Goal: Task Accomplishment & Management: Manage account settings

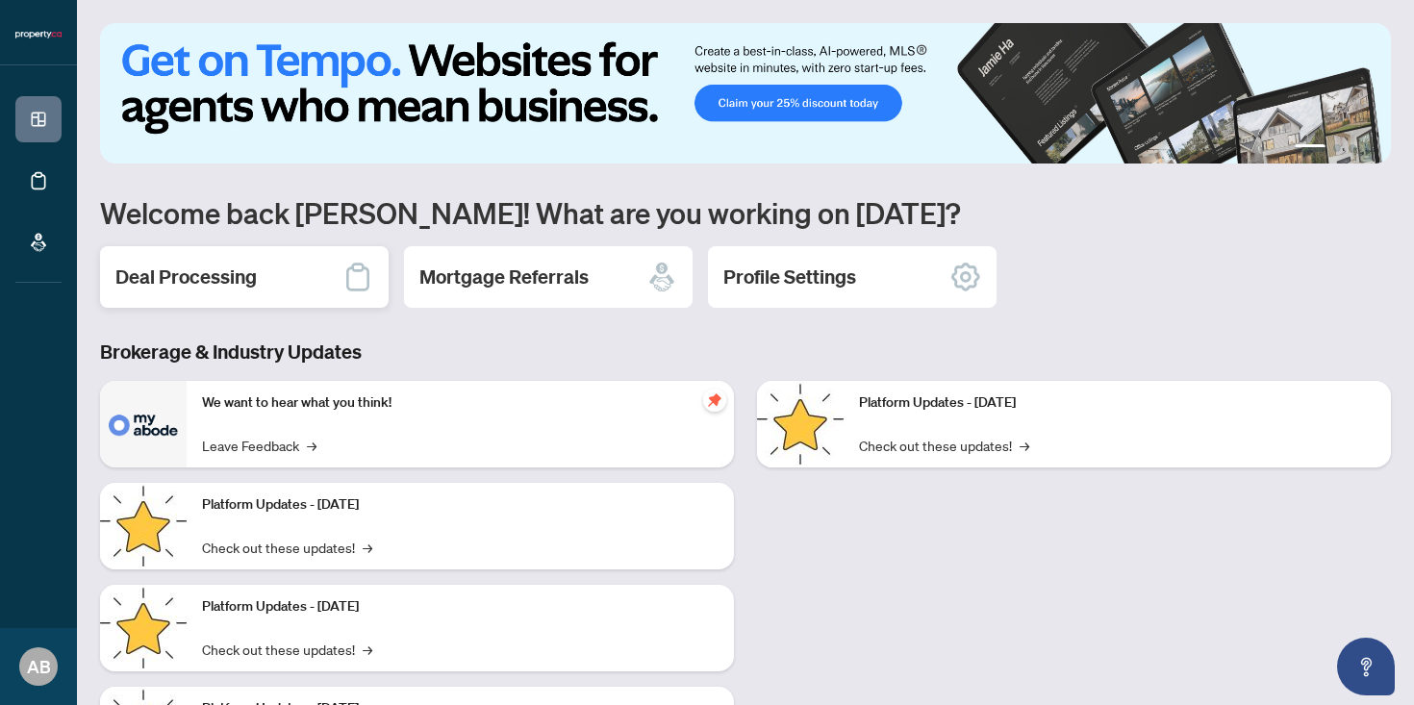
click at [172, 276] on h2 "Deal Processing" at bounding box center [185, 277] width 141 height 27
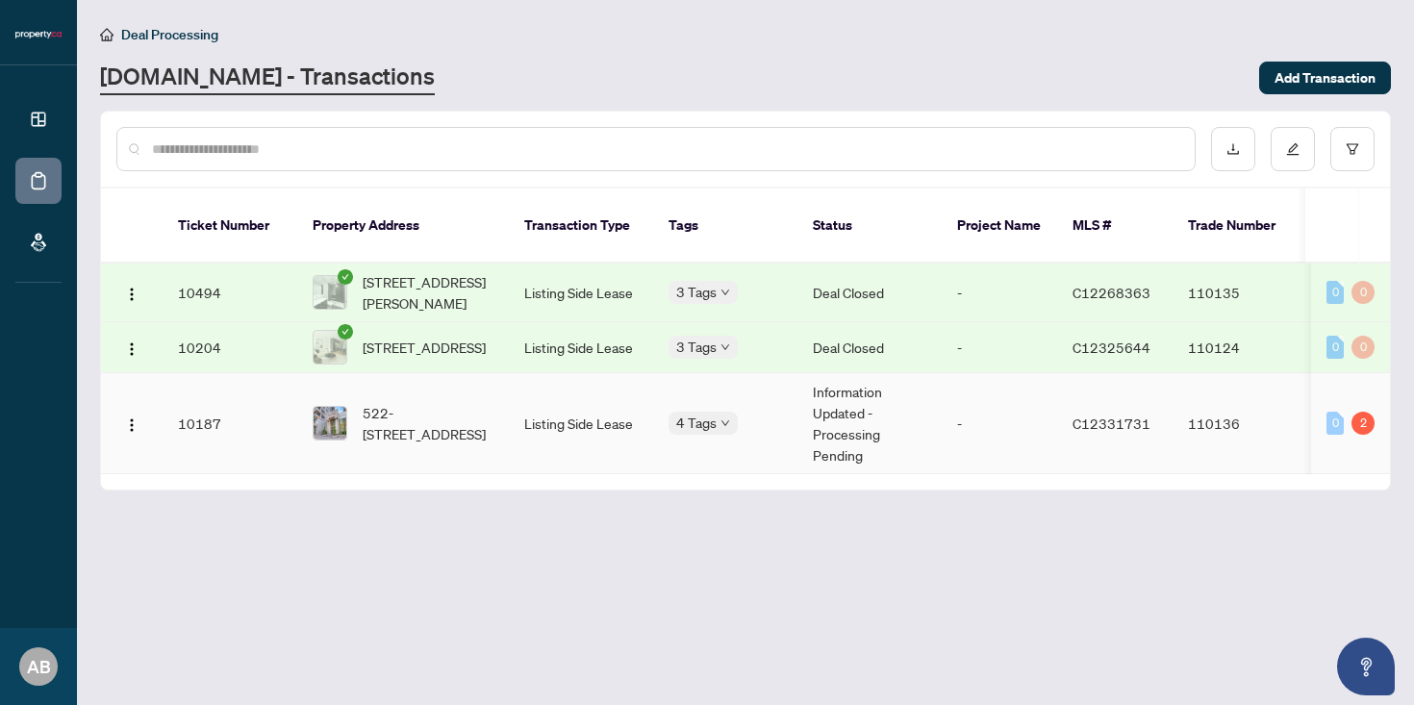
click at [972, 427] on td "-" at bounding box center [999, 423] width 115 height 101
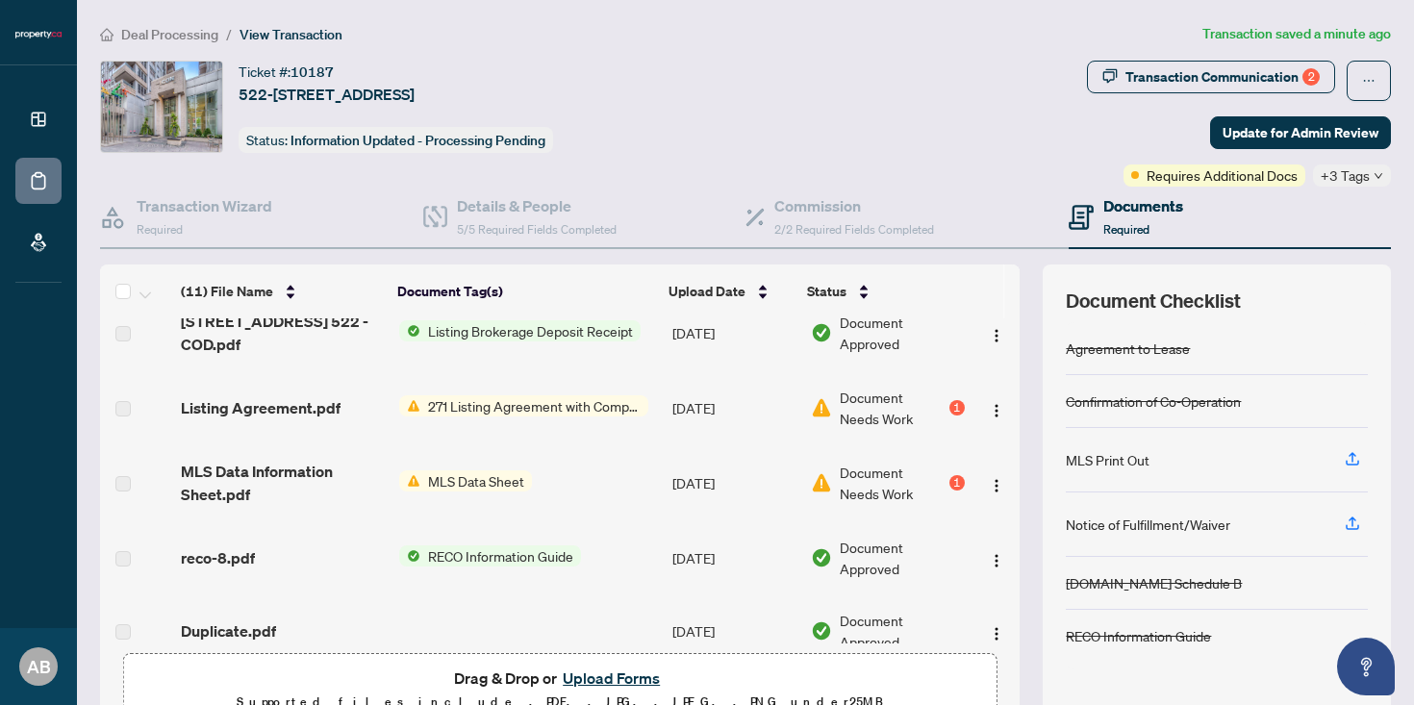
scroll to position [249, 0]
click at [536, 408] on span "271 Listing Agreement with Company Schedule A" at bounding box center [534, 407] width 228 height 21
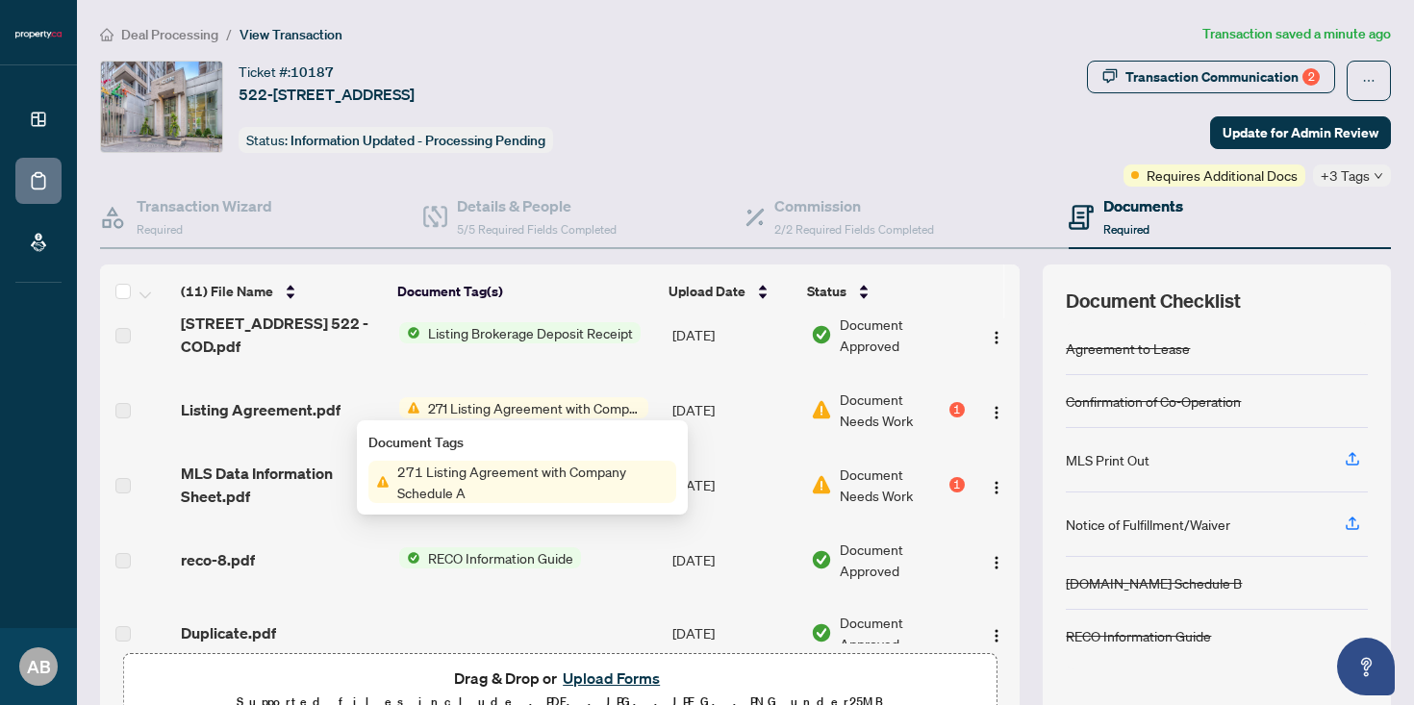
click at [530, 476] on span "271 Listing Agreement with Company Schedule A" at bounding box center [533, 482] width 287 height 42
click at [951, 406] on div "1" at bounding box center [957, 409] width 15 height 15
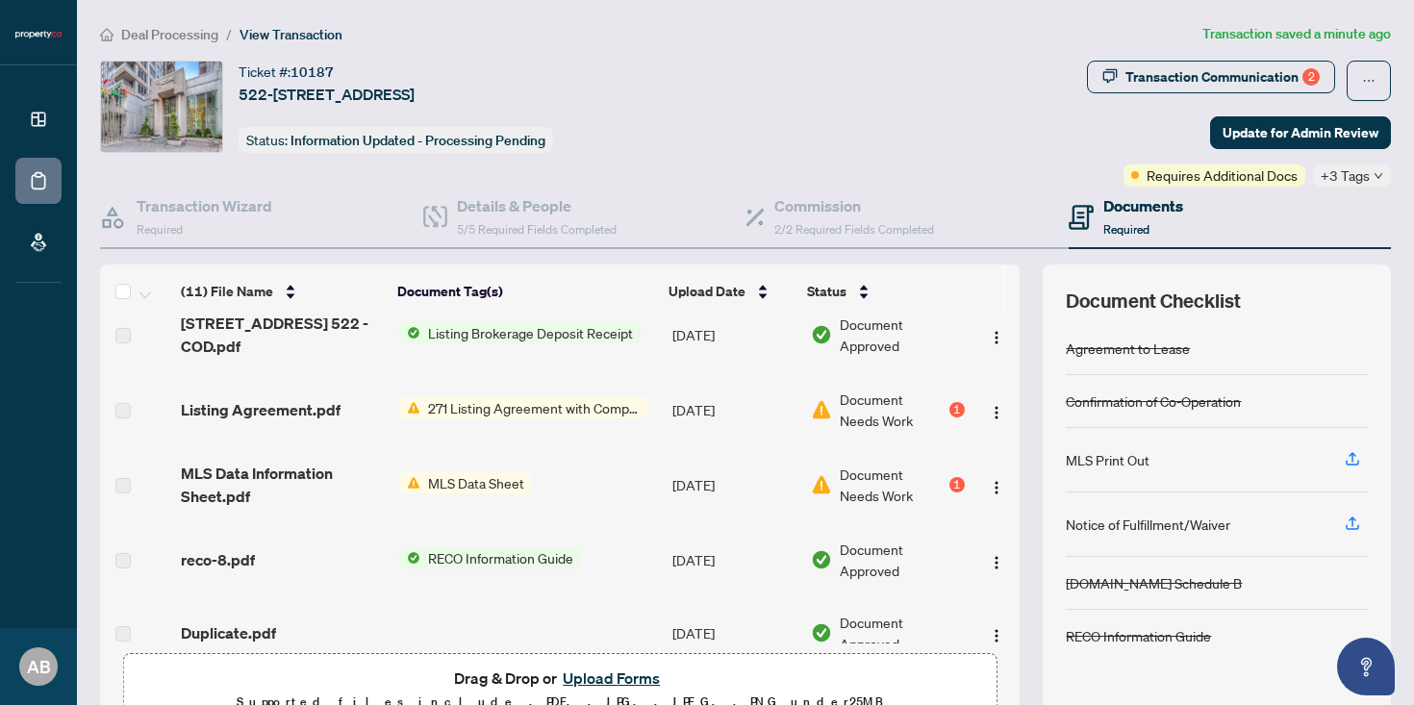
click at [953, 415] on div "1" at bounding box center [957, 409] width 15 height 15
click at [844, 412] on span "Document Needs Work" at bounding box center [892, 410] width 105 height 42
click at [950, 484] on div "1" at bounding box center [957, 484] width 15 height 15
click at [476, 480] on span "MLS Data Sheet" at bounding box center [476, 482] width 112 height 21
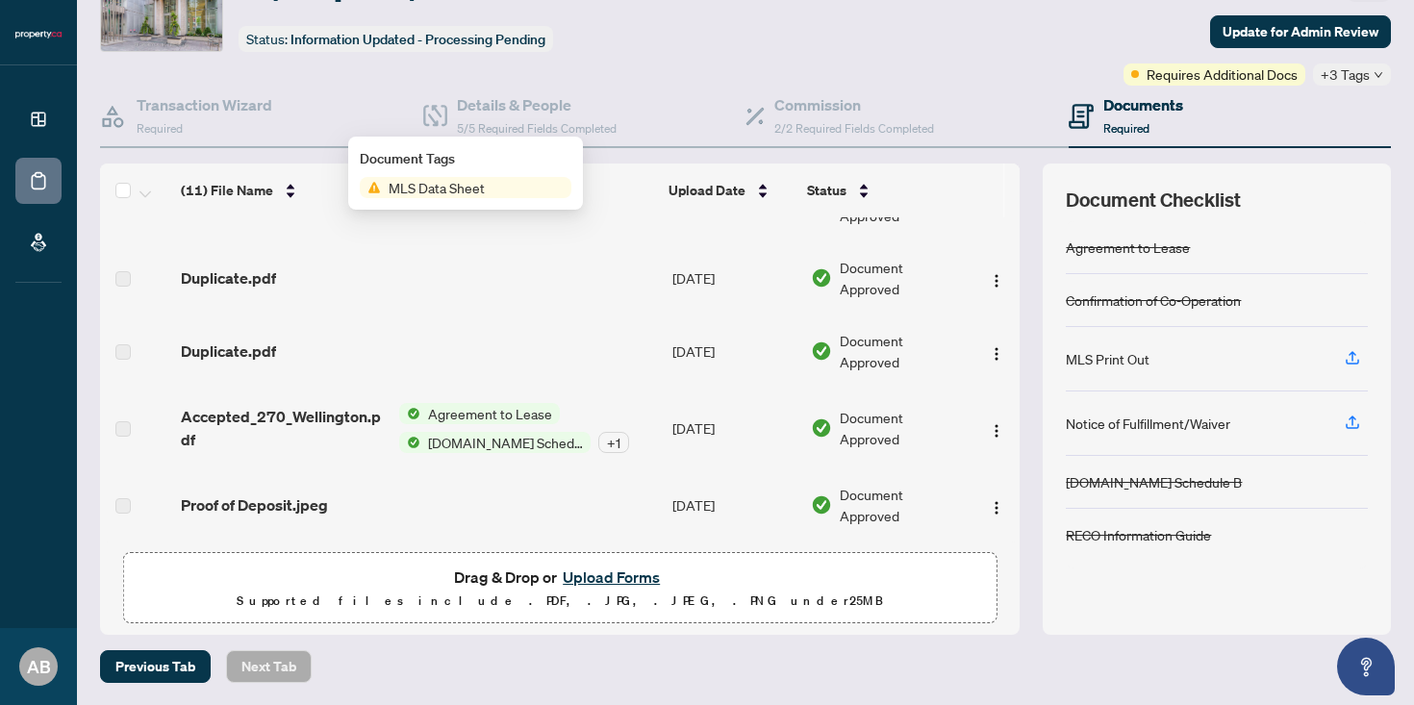
scroll to position [0, 0]
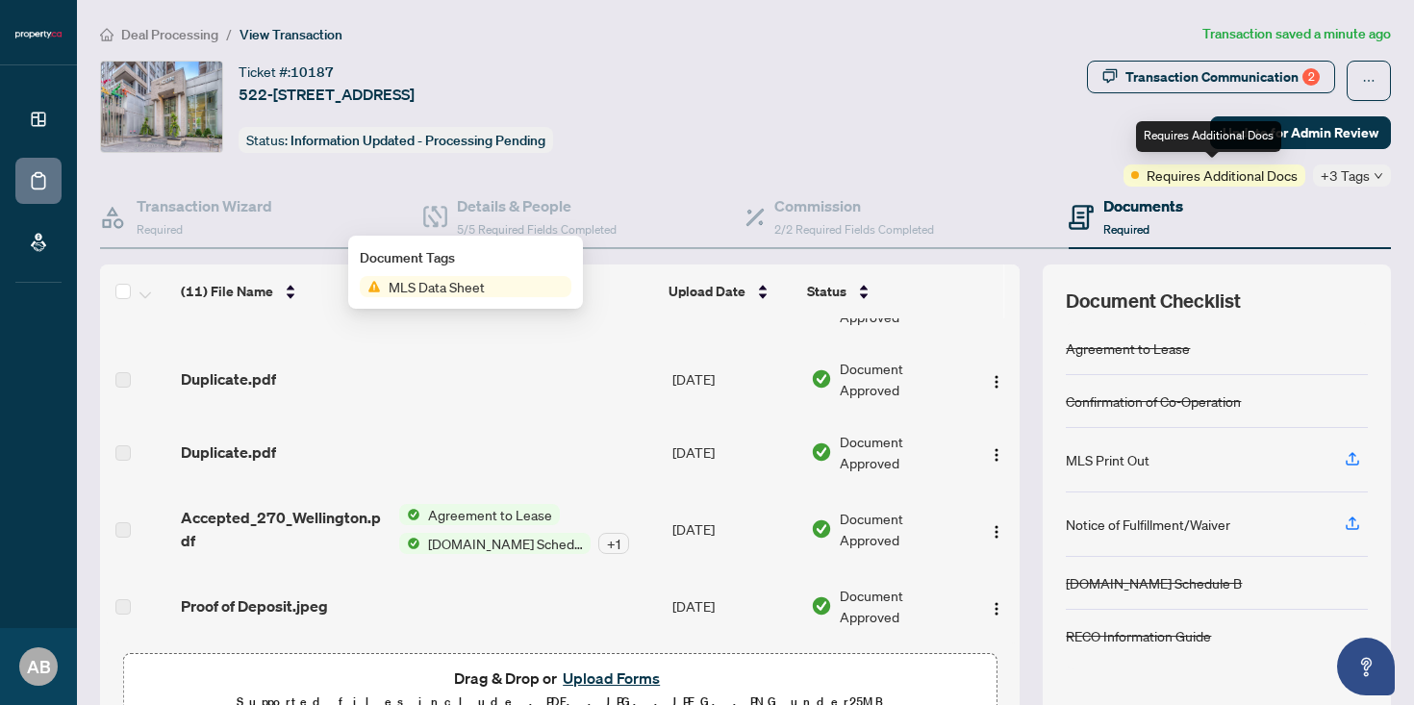
click at [1216, 174] on span "Requires Additional Docs" at bounding box center [1222, 175] width 151 height 21
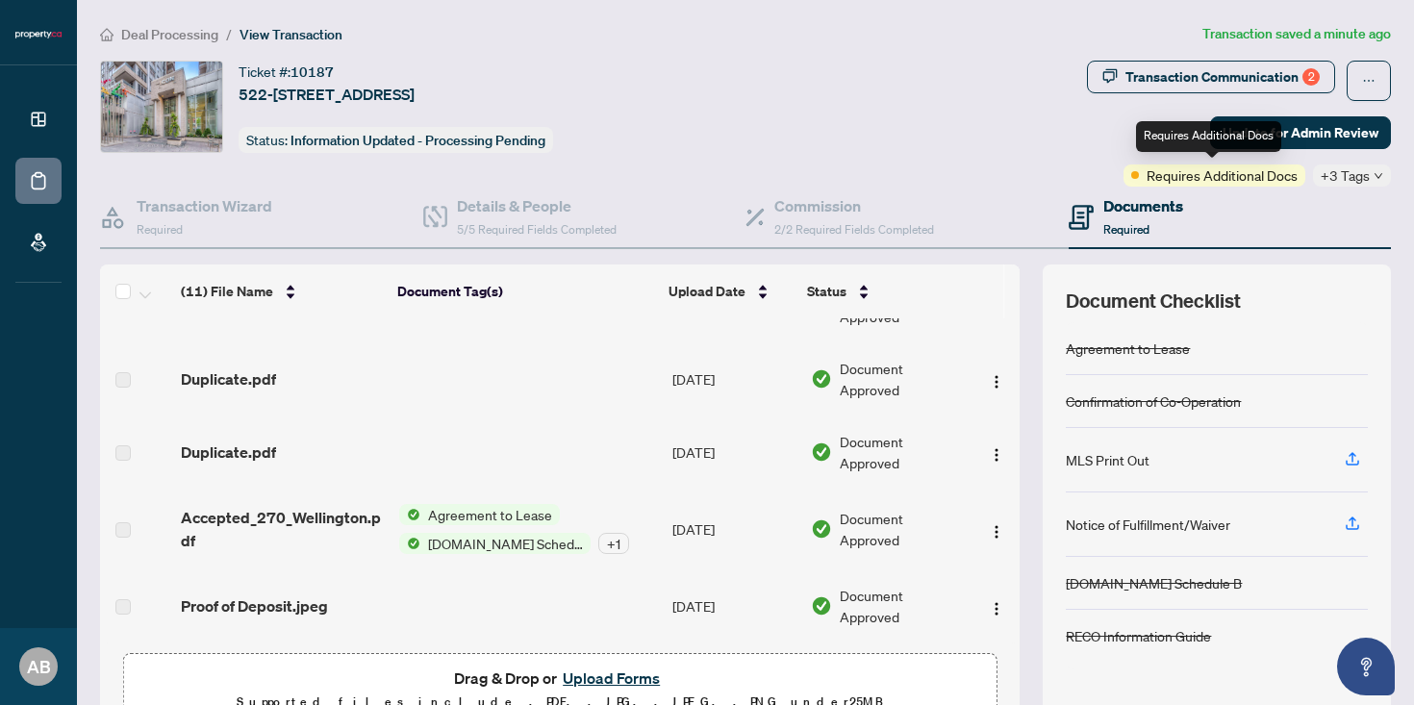
click at [1223, 177] on span "Requires Additional Docs" at bounding box center [1222, 175] width 151 height 21
click at [1350, 175] on span "+3 Tags" at bounding box center [1345, 176] width 49 height 22
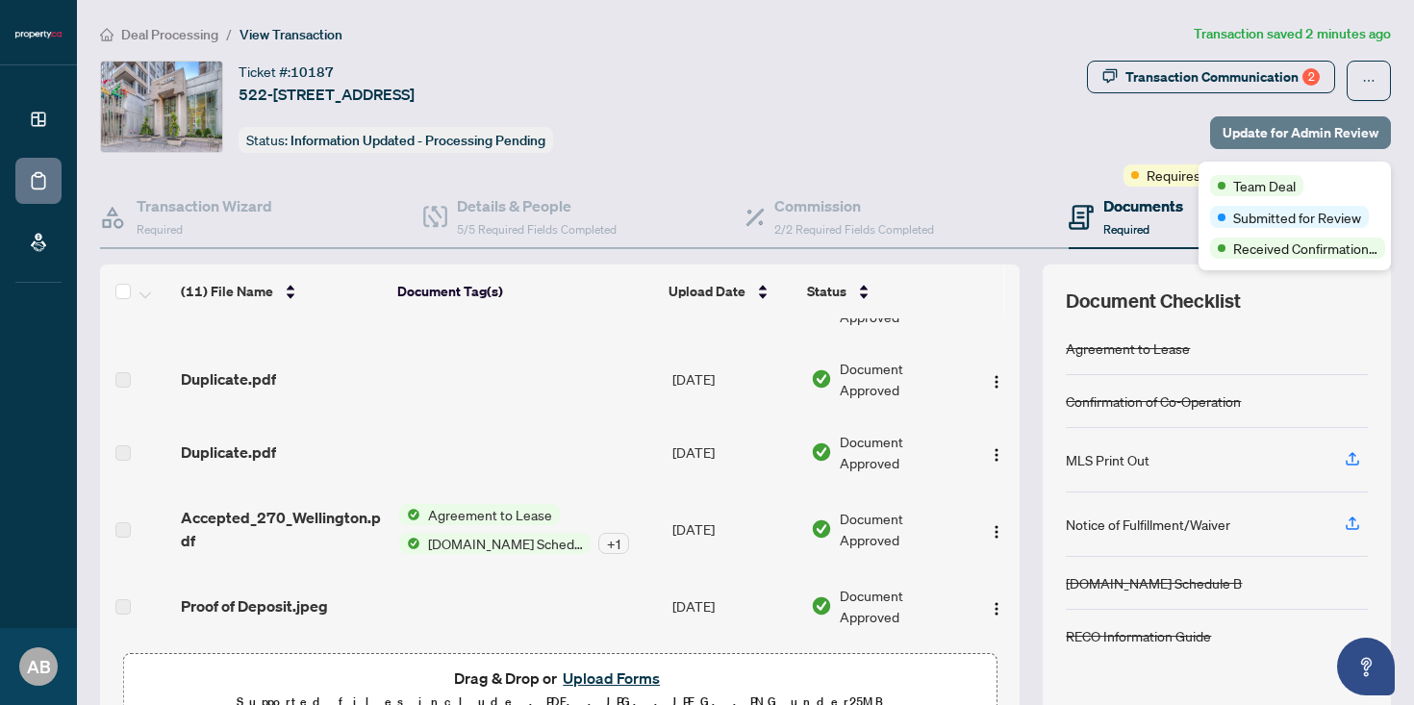
click at [1261, 131] on span "Update for Admin Review" at bounding box center [1301, 132] width 156 height 31
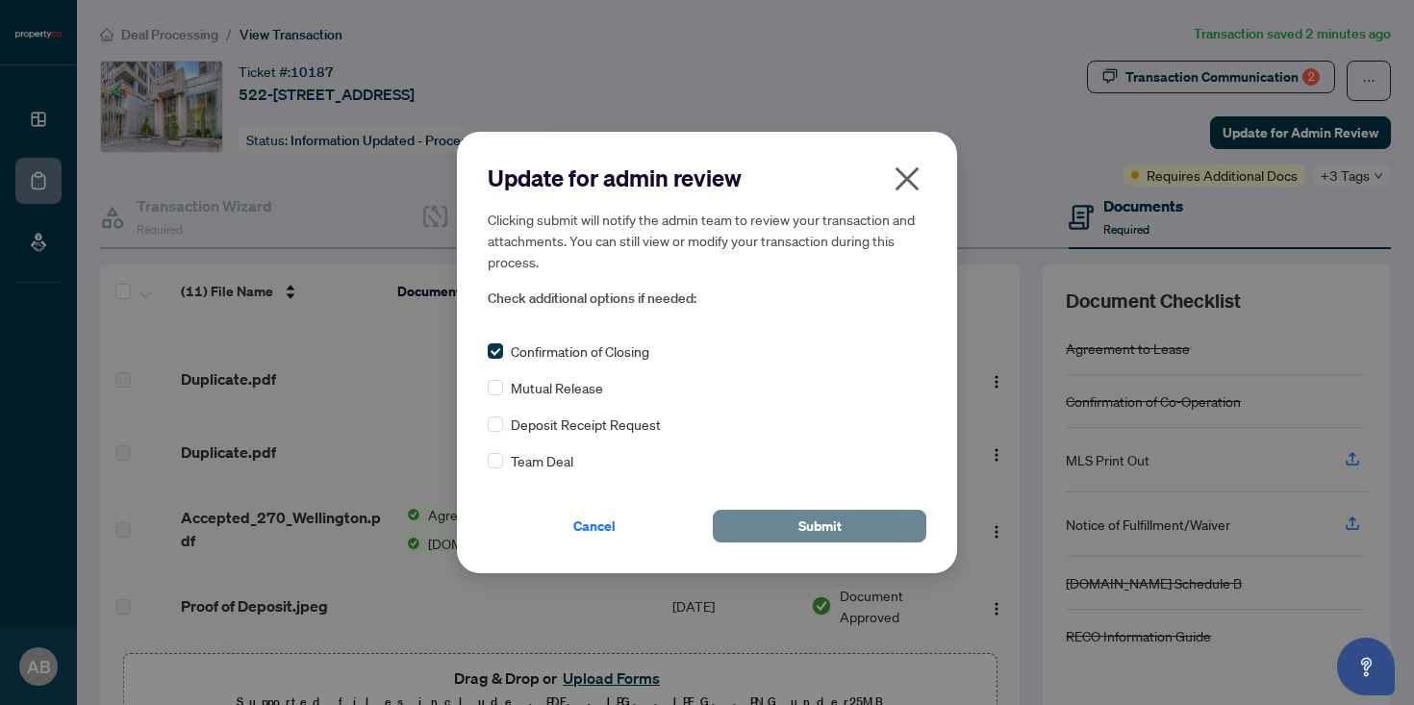
click at [772, 519] on button "Submit" at bounding box center [820, 526] width 214 height 33
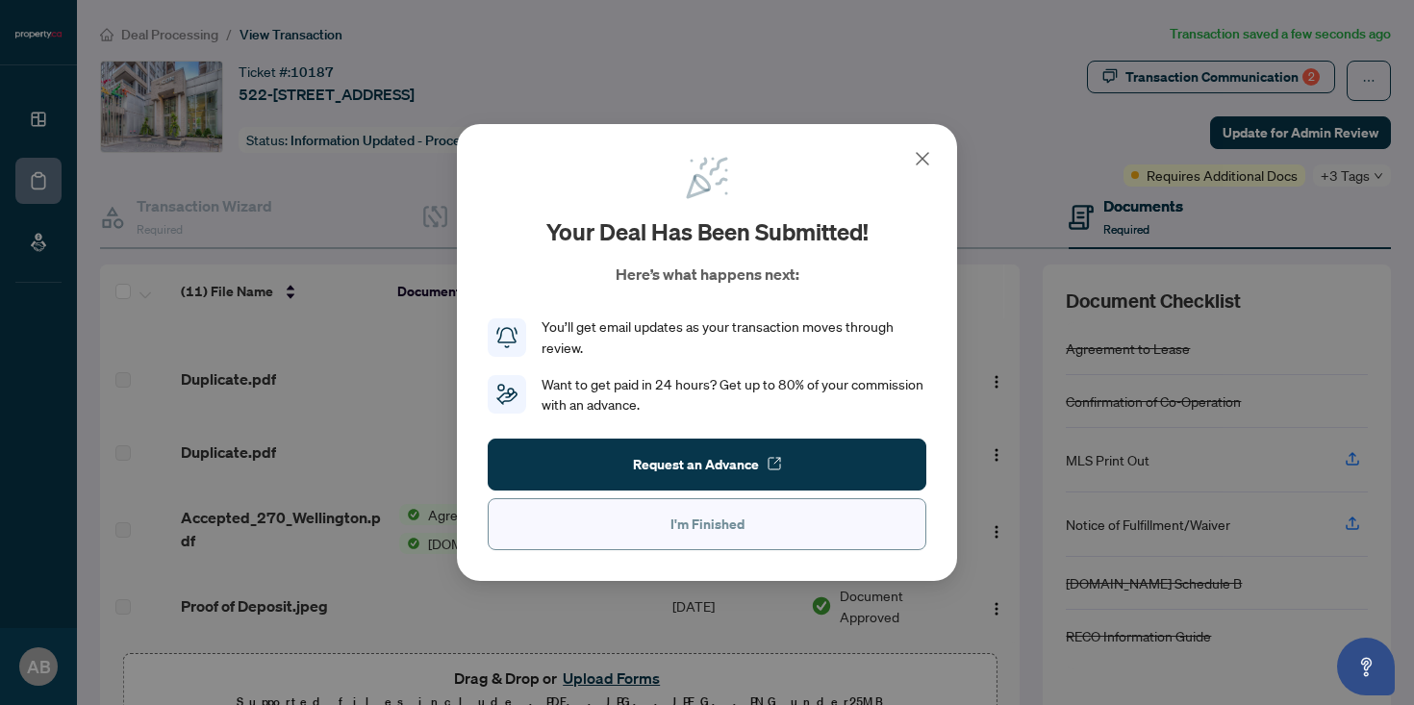
click at [749, 517] on button "I'm Finished" at bounding box center [707, 524] width 439 height 52
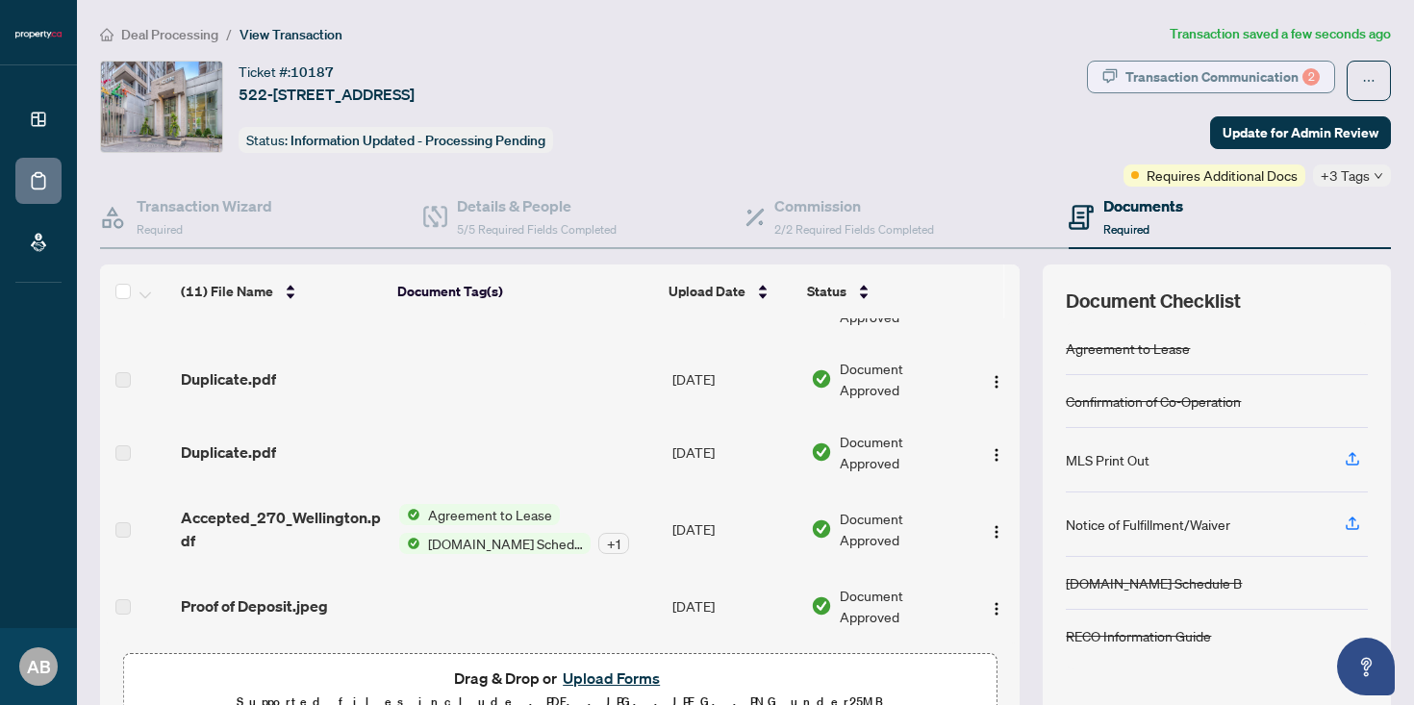
click at [1205, 78] on div "Transaction Communication 2" at bounding box center [1223, 77] width 194 height 31
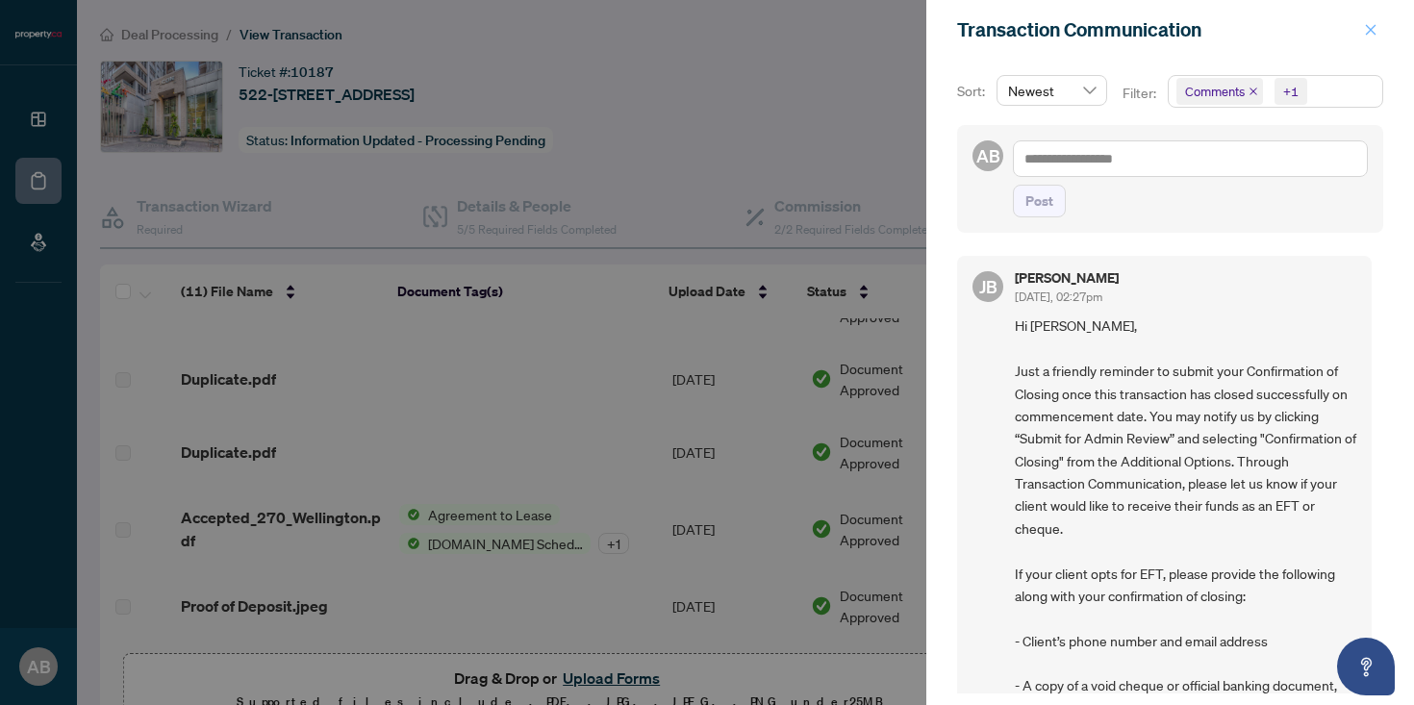
click at [1372, 29] on icon "close" at bounding box center [1371, 29] width 11 height 11
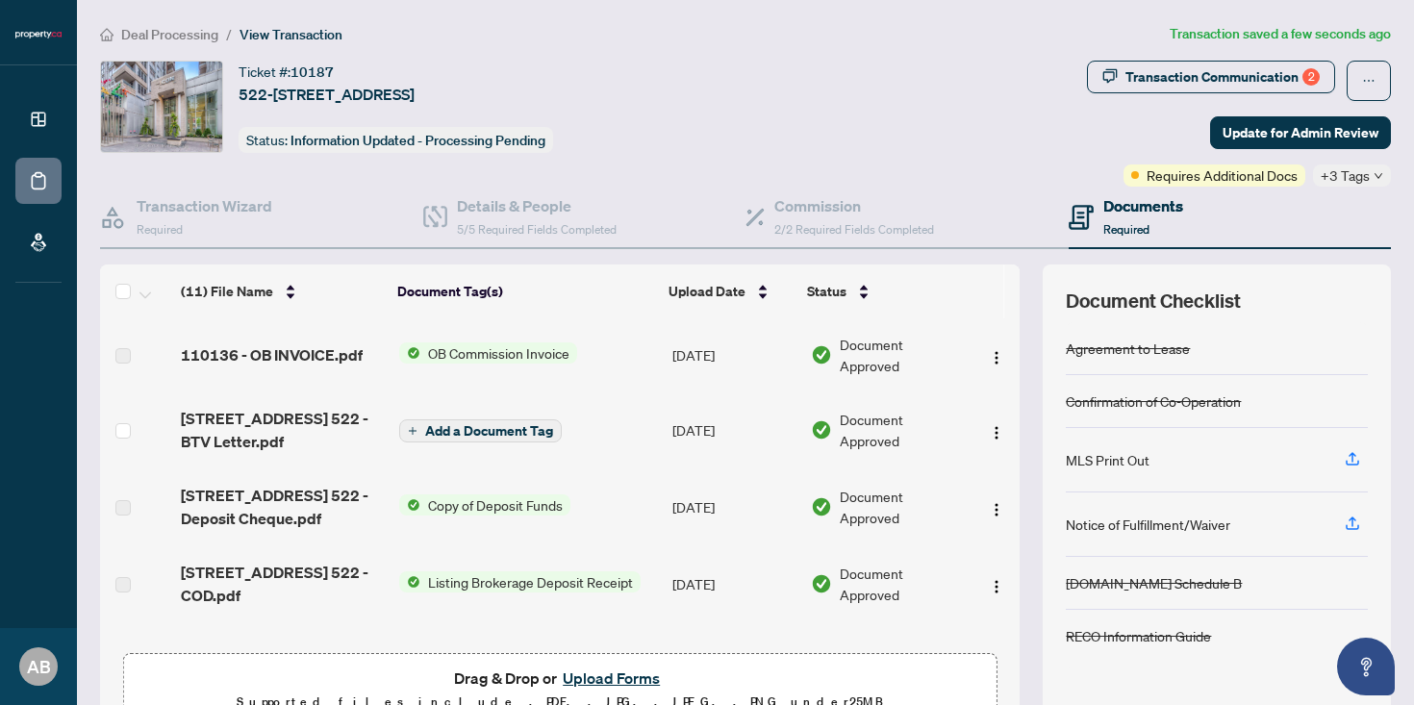
click at [1160, 206] on h4 "Documents" at bounding box center [1143, 205] width 80 height 23
click at [449, 348] on span "OB Commission Invoice" at bounding box center [498, 352] width 157 height 21
click at [454, 417] on span "OB Commission Invoice" at bounding box center [482, 416] width 157 height 21
click at [600, 368] on div "Document Tags OB Commission Invoice" at bounding box center [488, 402] width 235 height 73
click at [242, 370] on td "110136 - OB INVOICE.pdf" at bounding box center [282, 354] width 218 height 73
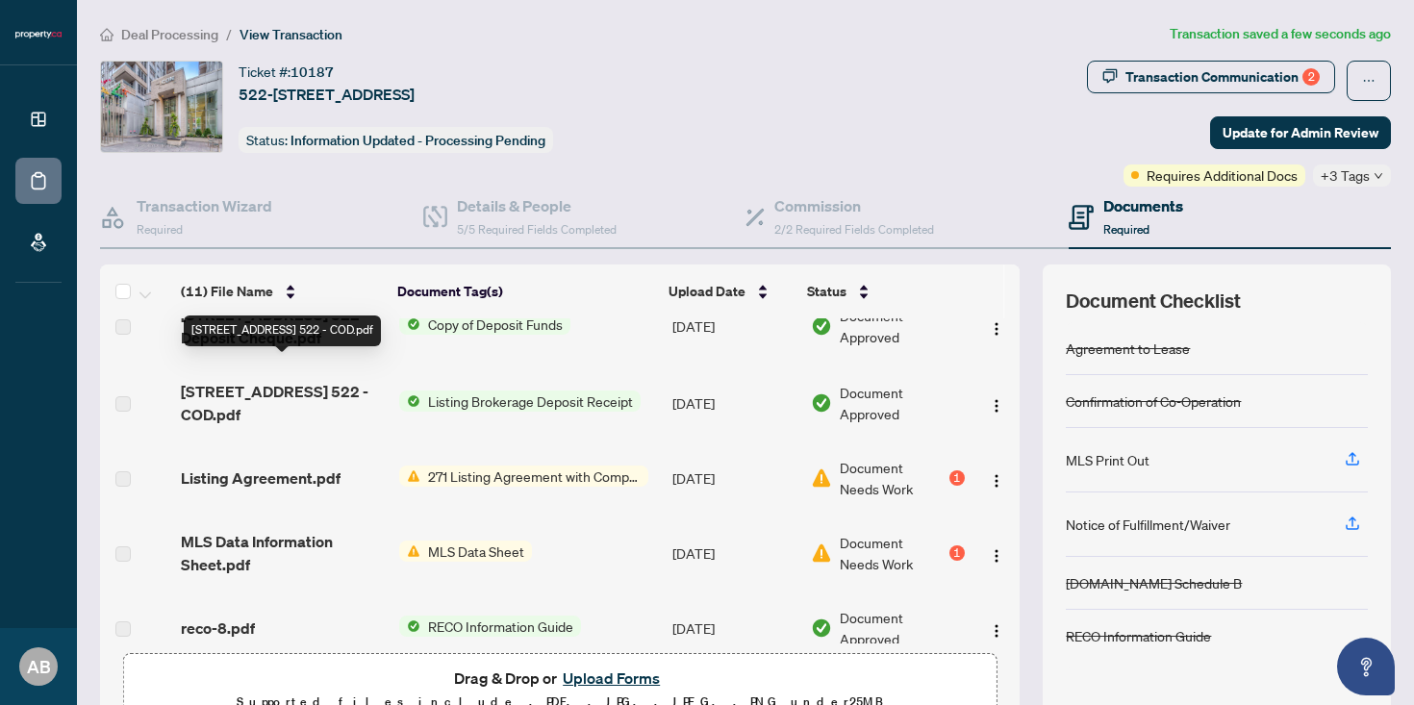
scroll to position [202, 0]
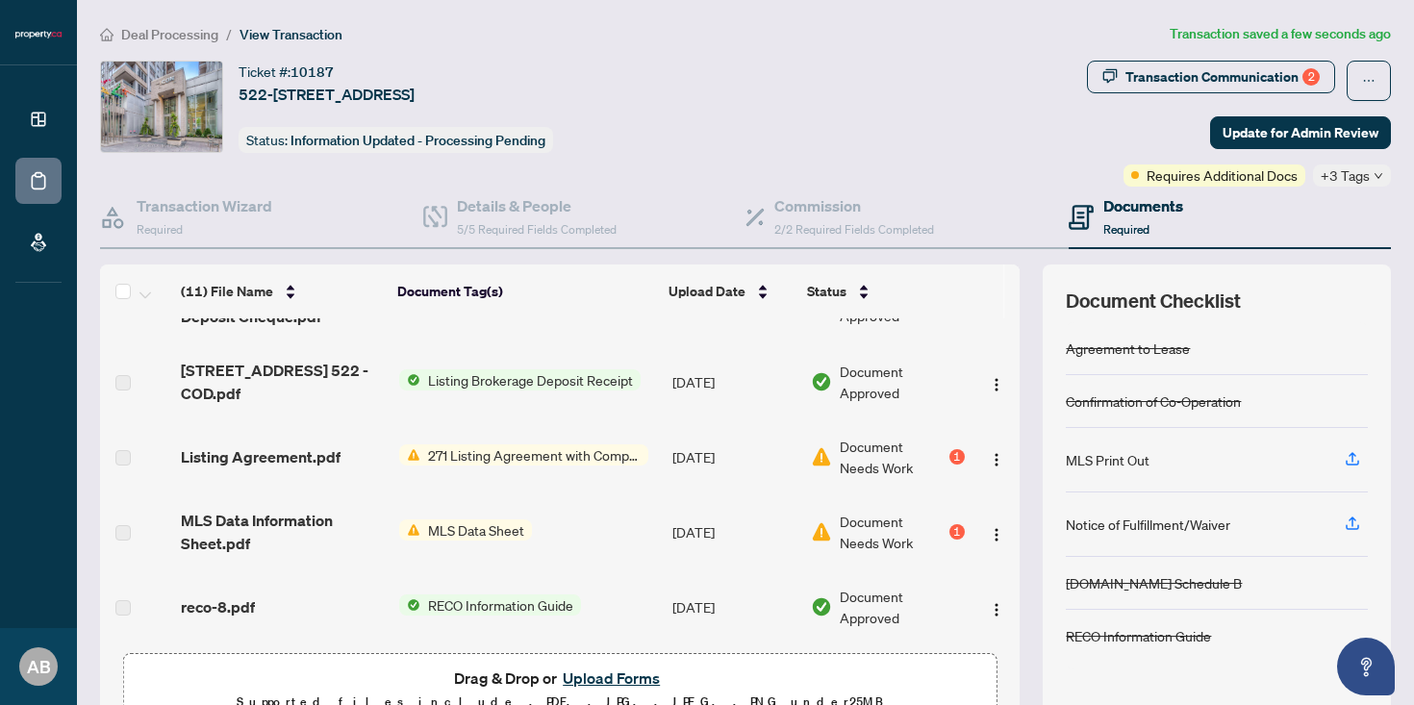
click at [126, 528] on label at bounding box center [122, 532] width 15 height 21
click at [126, 532] on label at bounding box center [122, 532] width 15 height 21
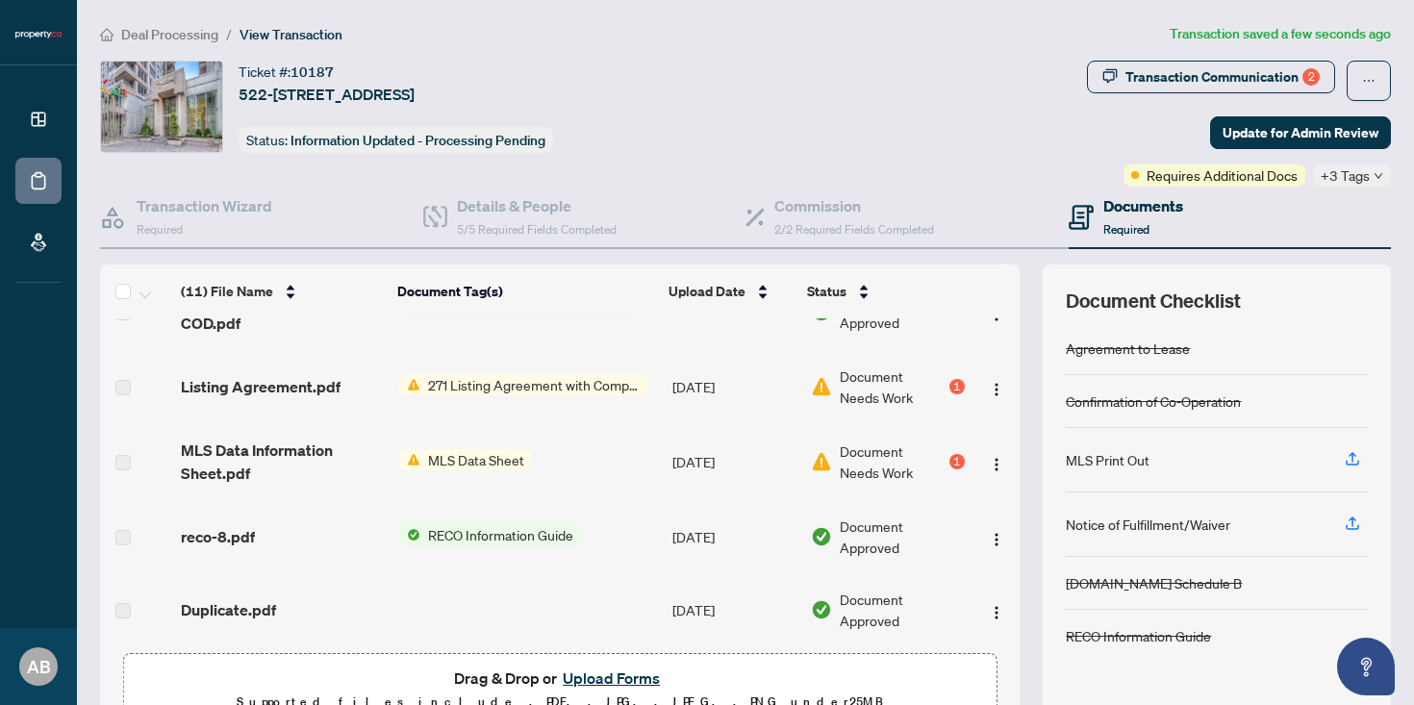
scroll to position [272, 0]
click at [123, 459] on label at bounding box center [122, 462] width 15 height 21
click at [954, 460] on div "1" at bounding box center [957, 461] width 15 height 15
click at [989, 460] on img "button" at bounding box center [996, 464] width 15 height 15
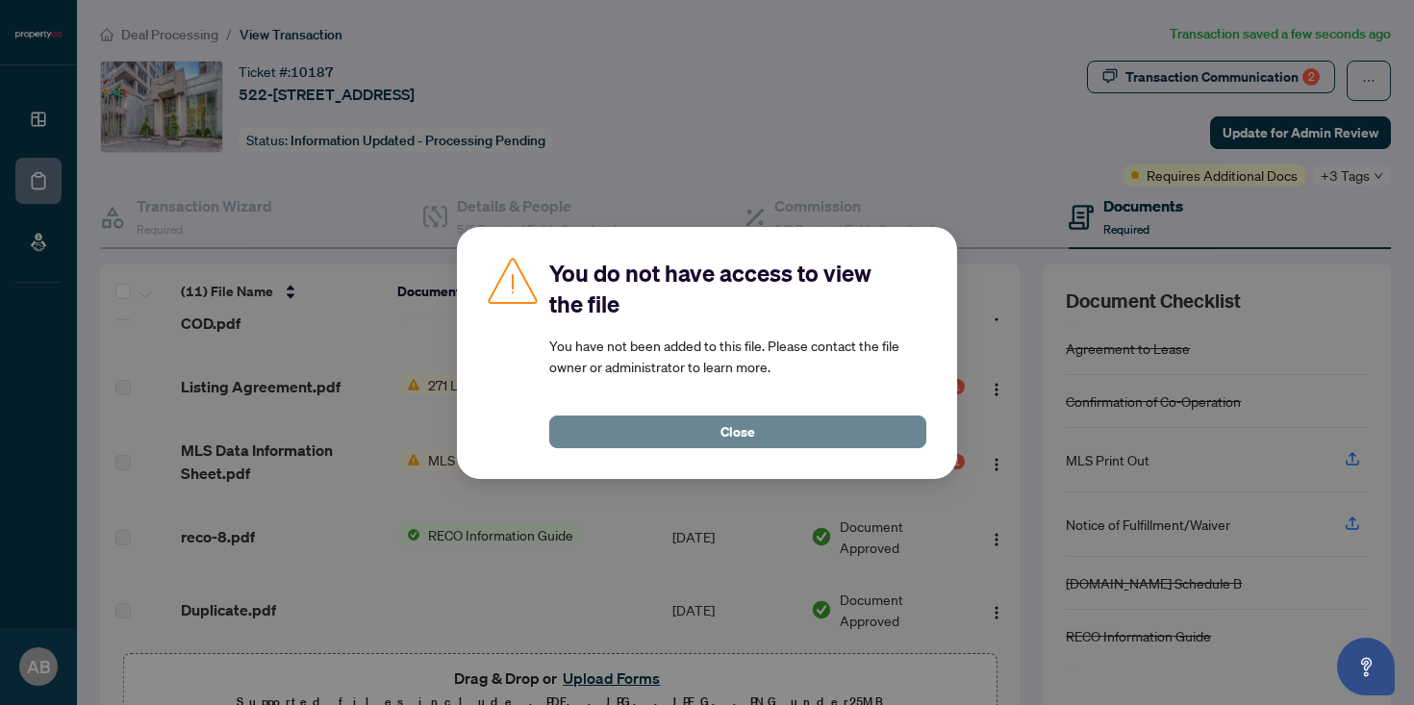
click at [698, 436] on button "Close" at bounding box center [737, 432] width 377 height 33
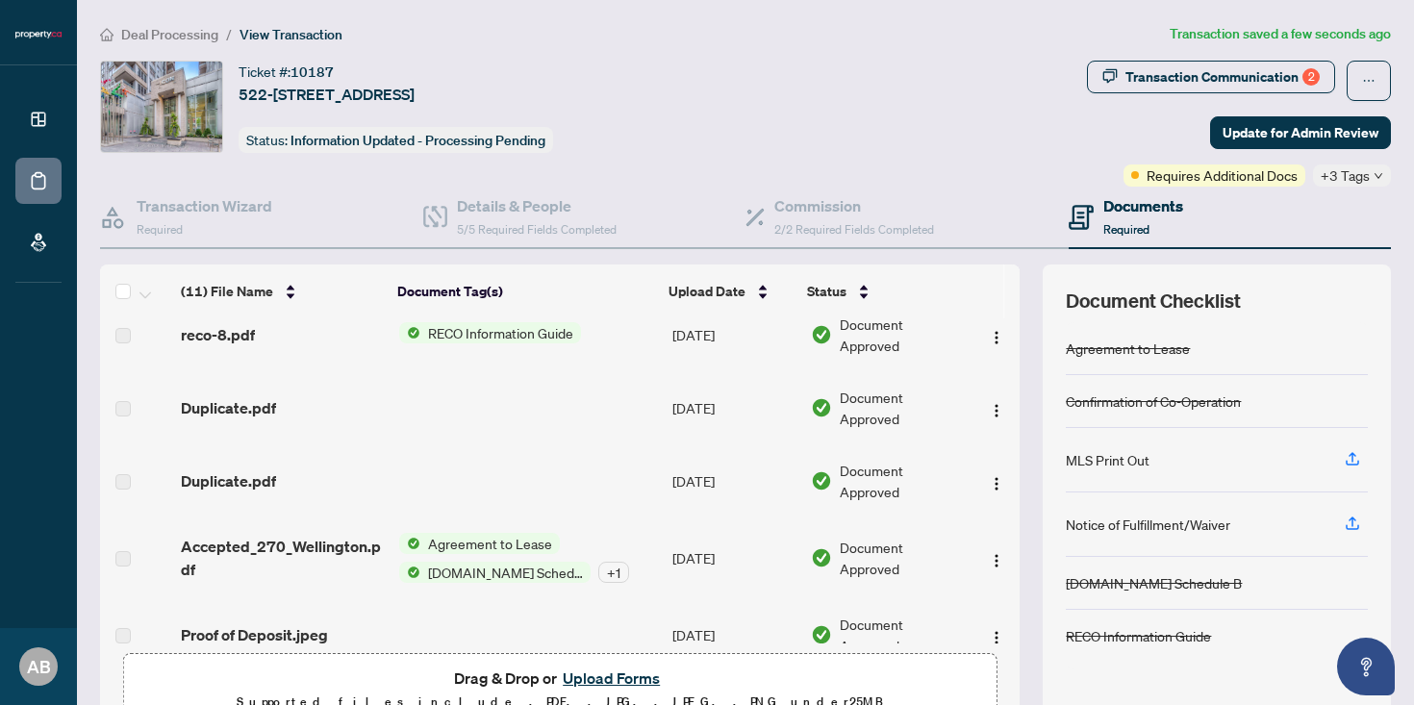
scroll to position [261, 0]
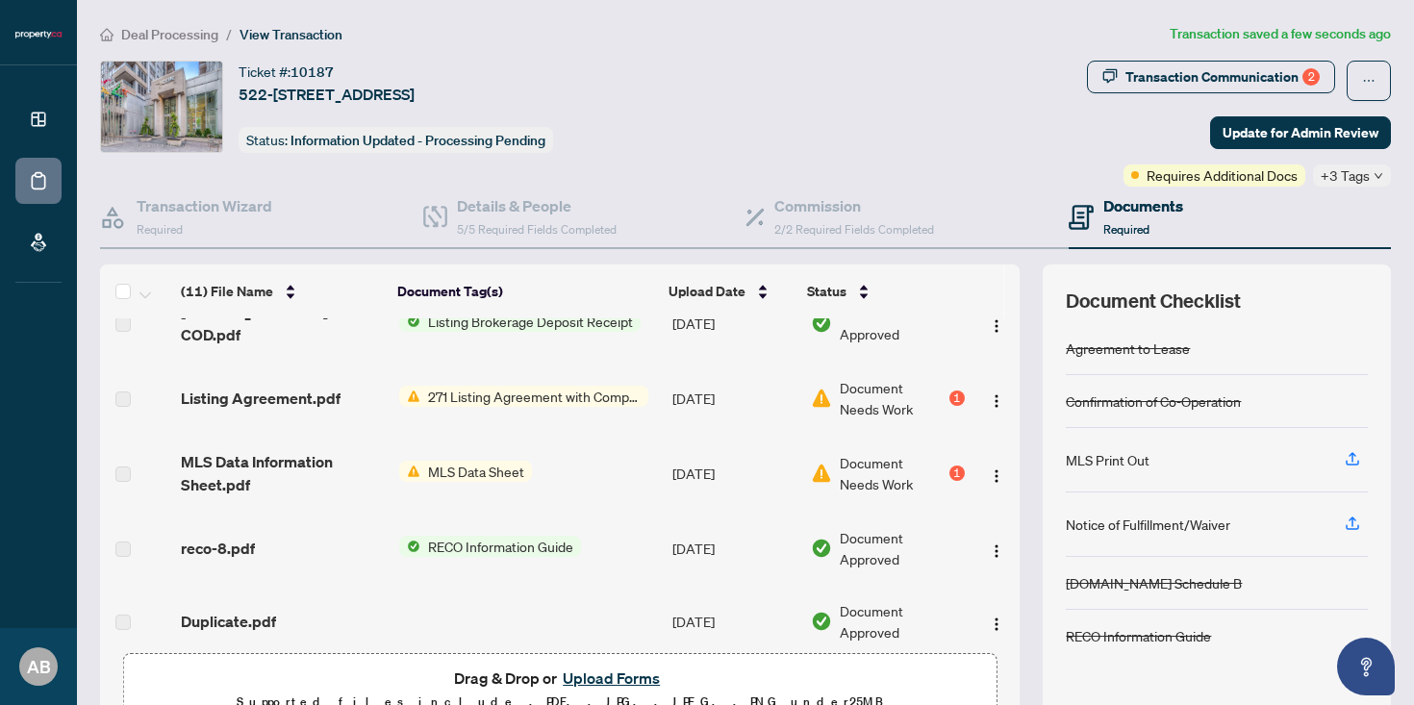
click at [445, 454] on td "MLS Data Sheet" at bounding box center [528, 473] width 273 height 77
click at [445, 457] on td "MLS Data Sheet" at bounding box center [528, 473] width 273 height 77
click at [445, 469] on span "MLS Data Sheet" at bounding box center [476, 471] width 112 height 21
click at [468, 390] on span "271 Listing Agreement with Company Schedule A" at bounding box center [534, 396] width 228 height 21
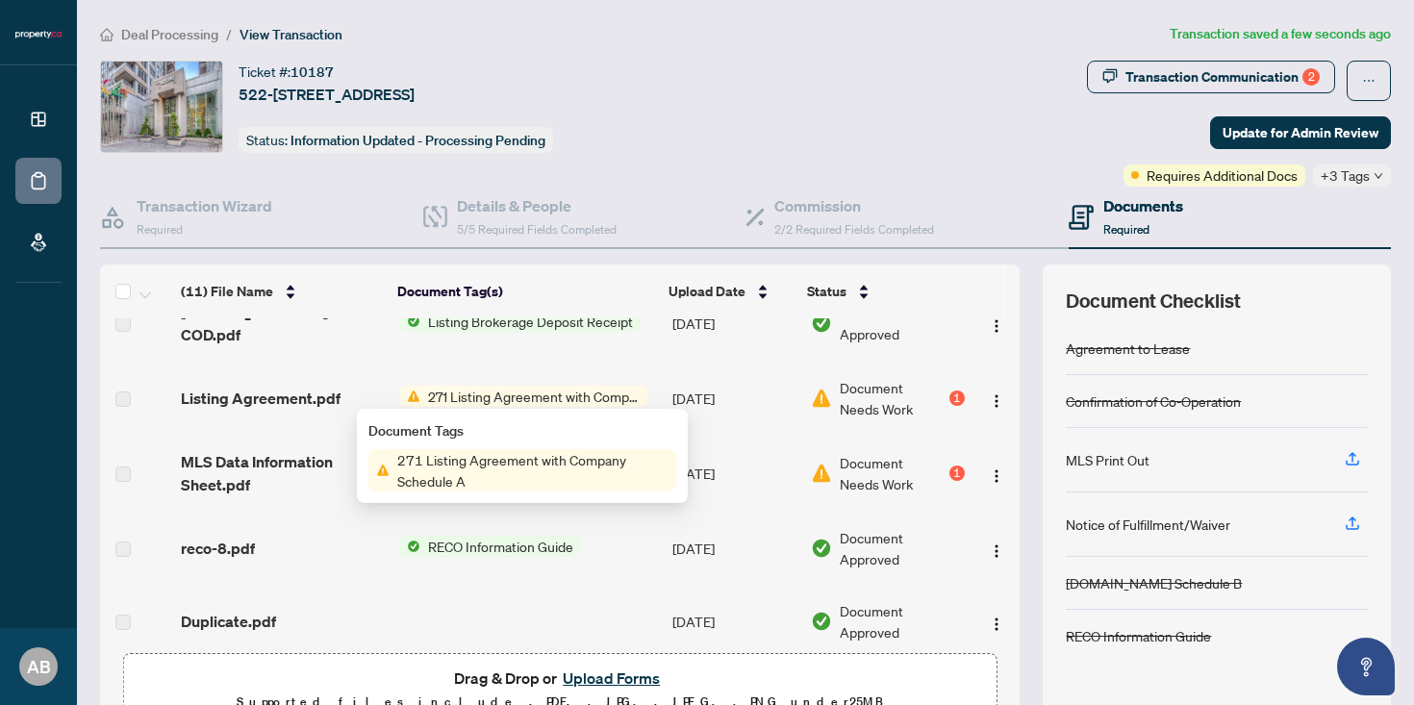
click at [468, 390] on span "271 Listing Agreement with Company Schedule A" at bounding box center [534, 396] width 228 height 21
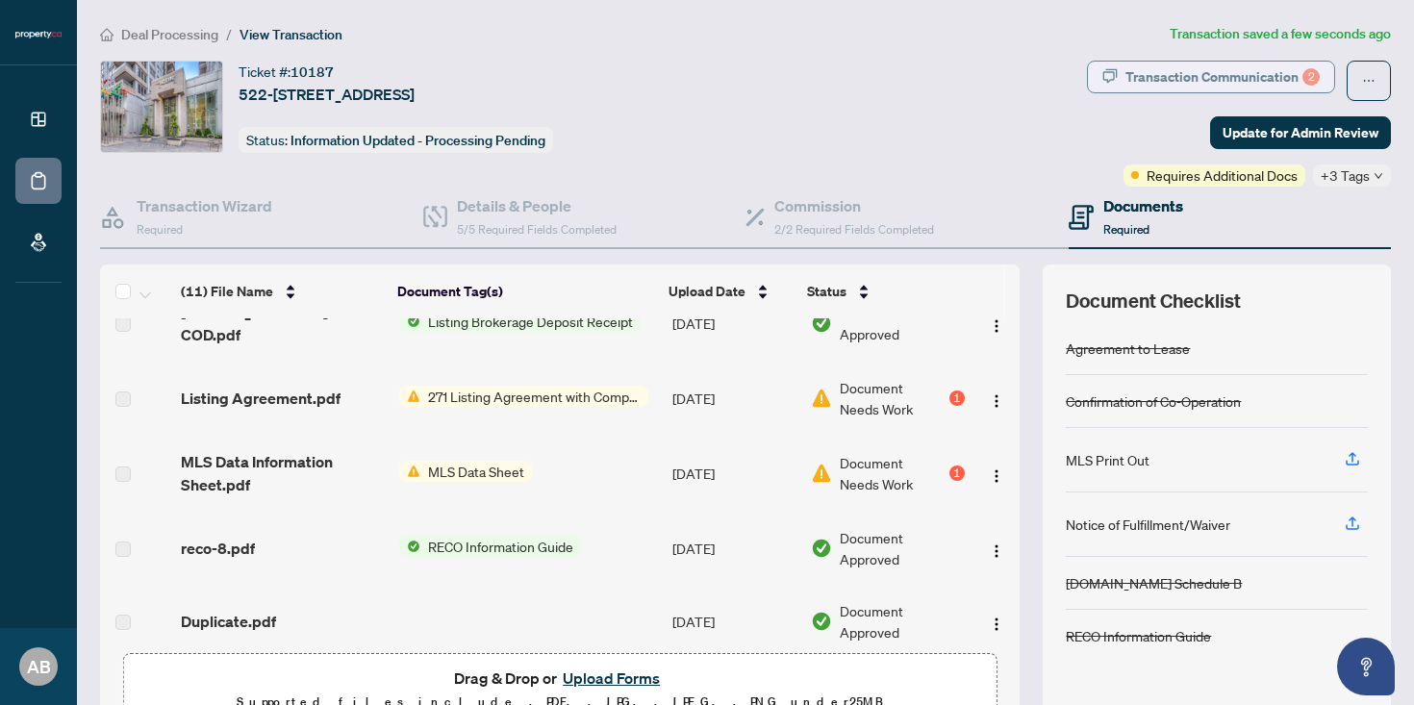
click at [1233, 81] on div "Transaction Communication 2" at bounding box center [1223, 77] width 194 height 31
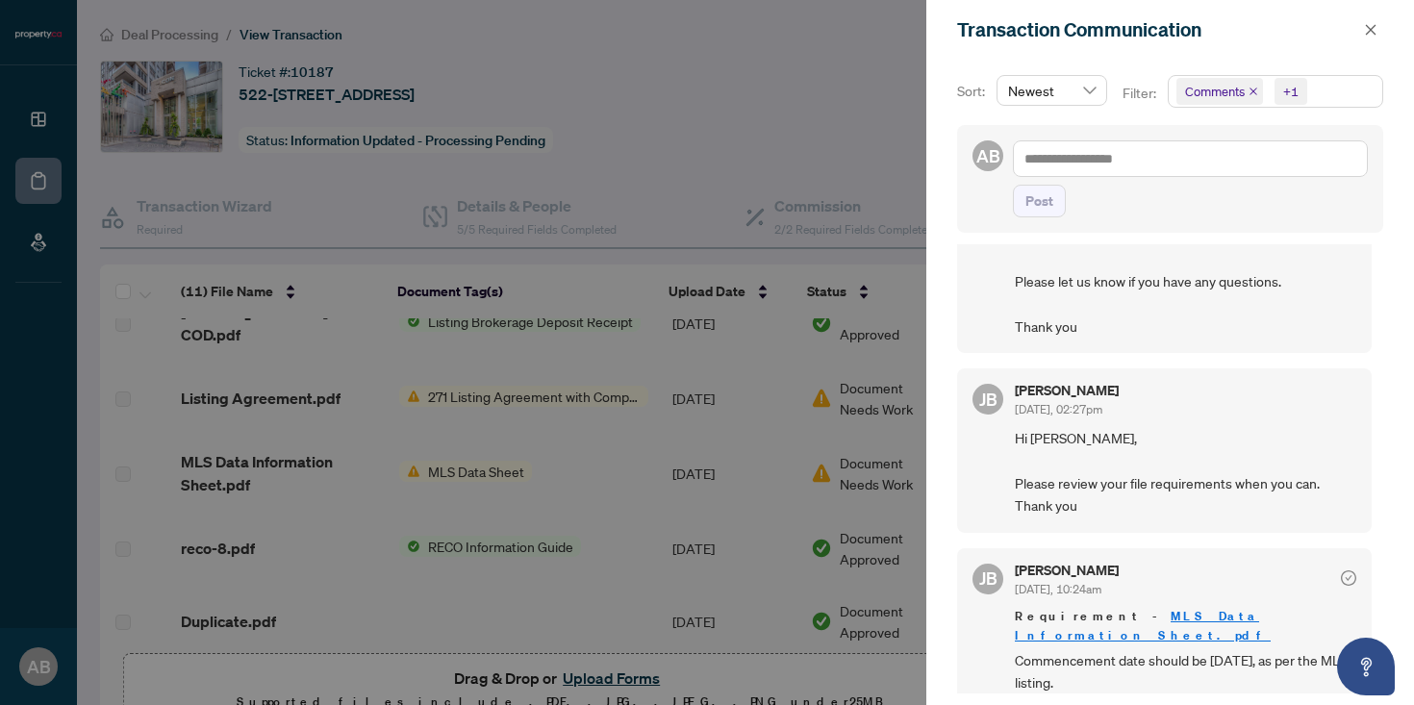
scroll to position [666, 0]
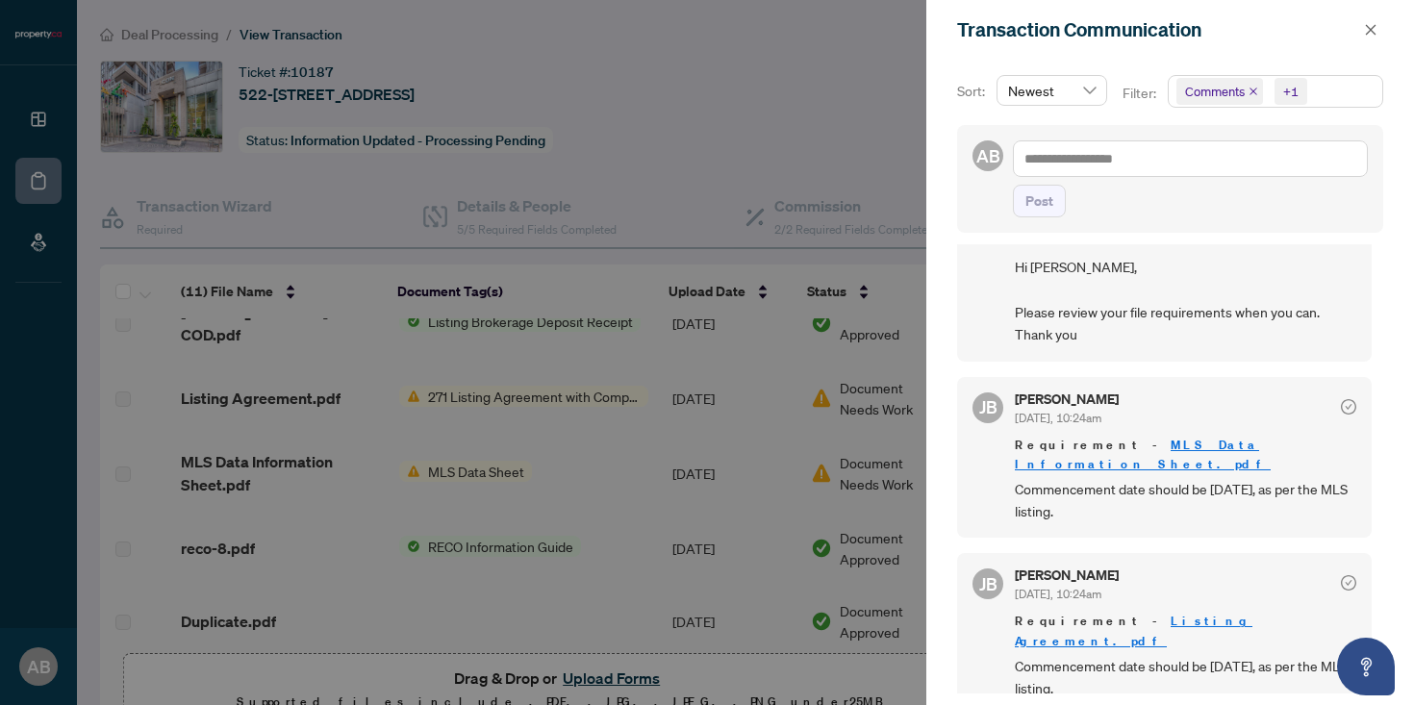
click at [1191, 465] on link "MLS Data Information Sheet.pdf" at bounding box center [1143, 455] width 256 height 36
click at [664, 107] on div at bounding box center [707, 352] width 1414 height 705
click at [726, 53] on div at bounding box center [707, 352] width 1414 height 705
click at [1366, 29] on icon "close" at bounding box center [1370, 29] width 13 height 13
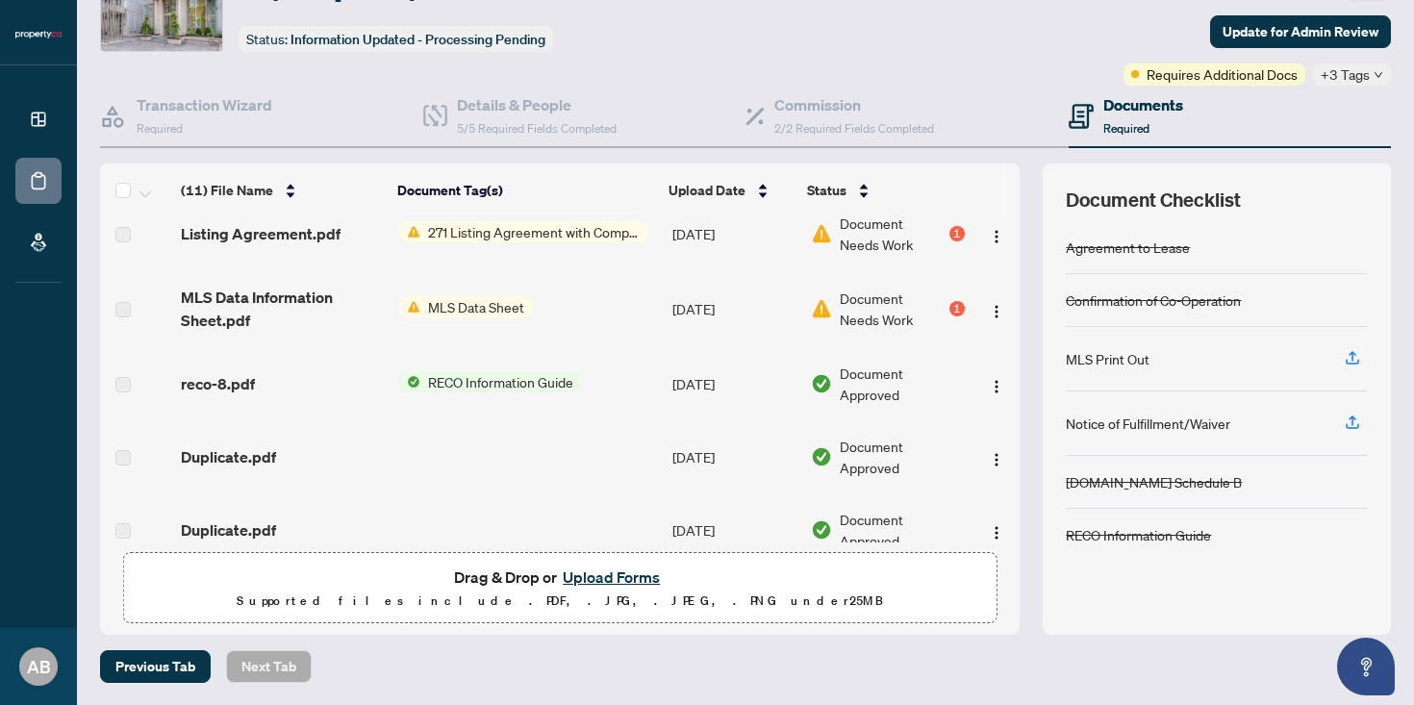
scroll to position [224, 0]
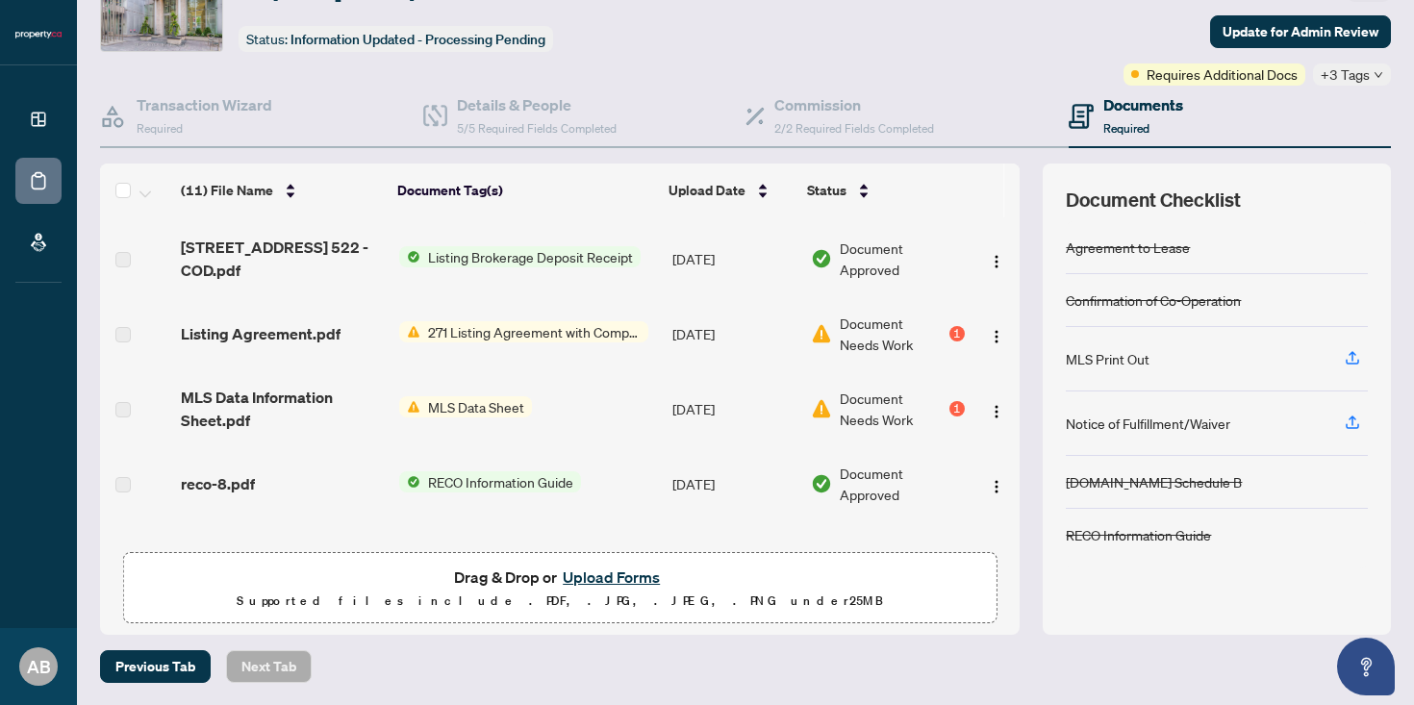
click at [438, 406] on span "MLS Data Sheet" at bounding box center [476, 406] width 112 height 21
click at [724, 430] on td "[DATE]" at bounding box center [734, 408] width 139 height 77
click at [551, 331] on span "271 Listing Agreement with Company Schedule A" at bounding box center [534, 331] width 228 height 21
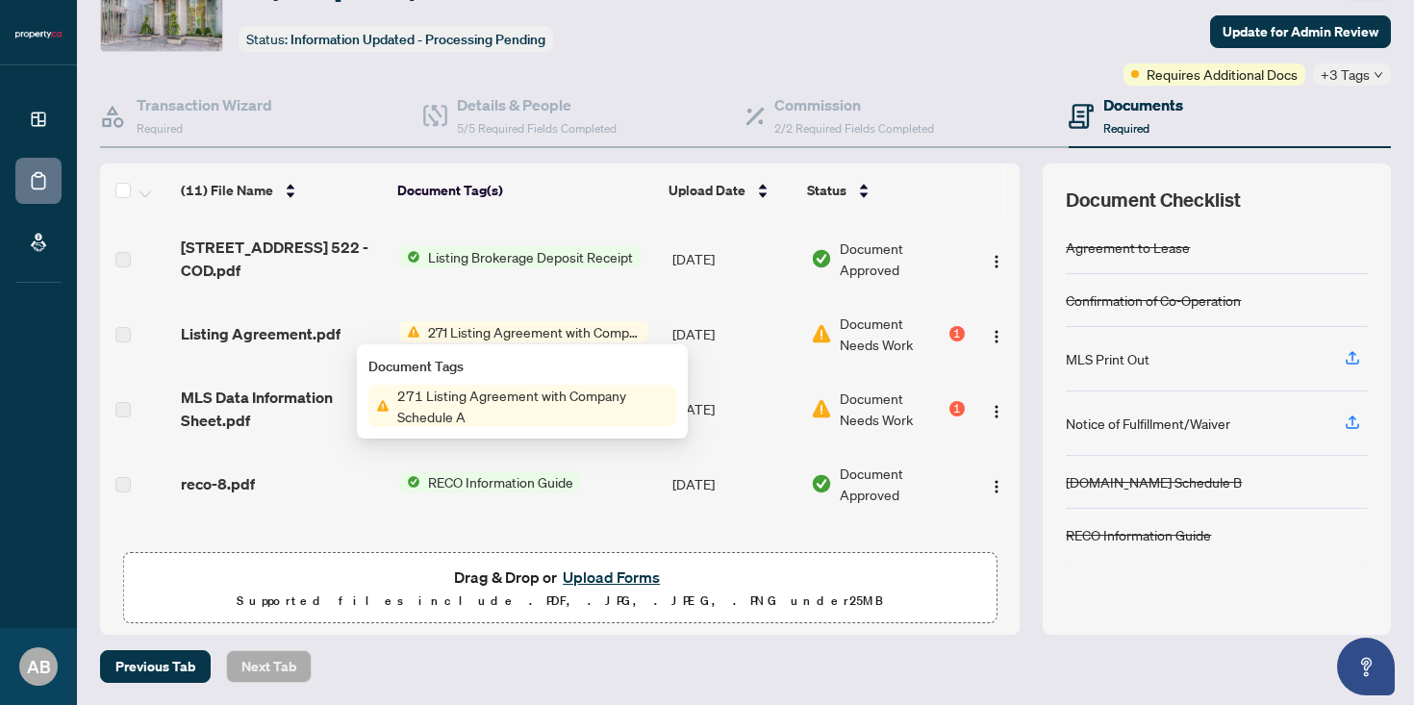
click at [750, 331] on td "[DATE]" at bounding box center [734, 333] width 139 height 73
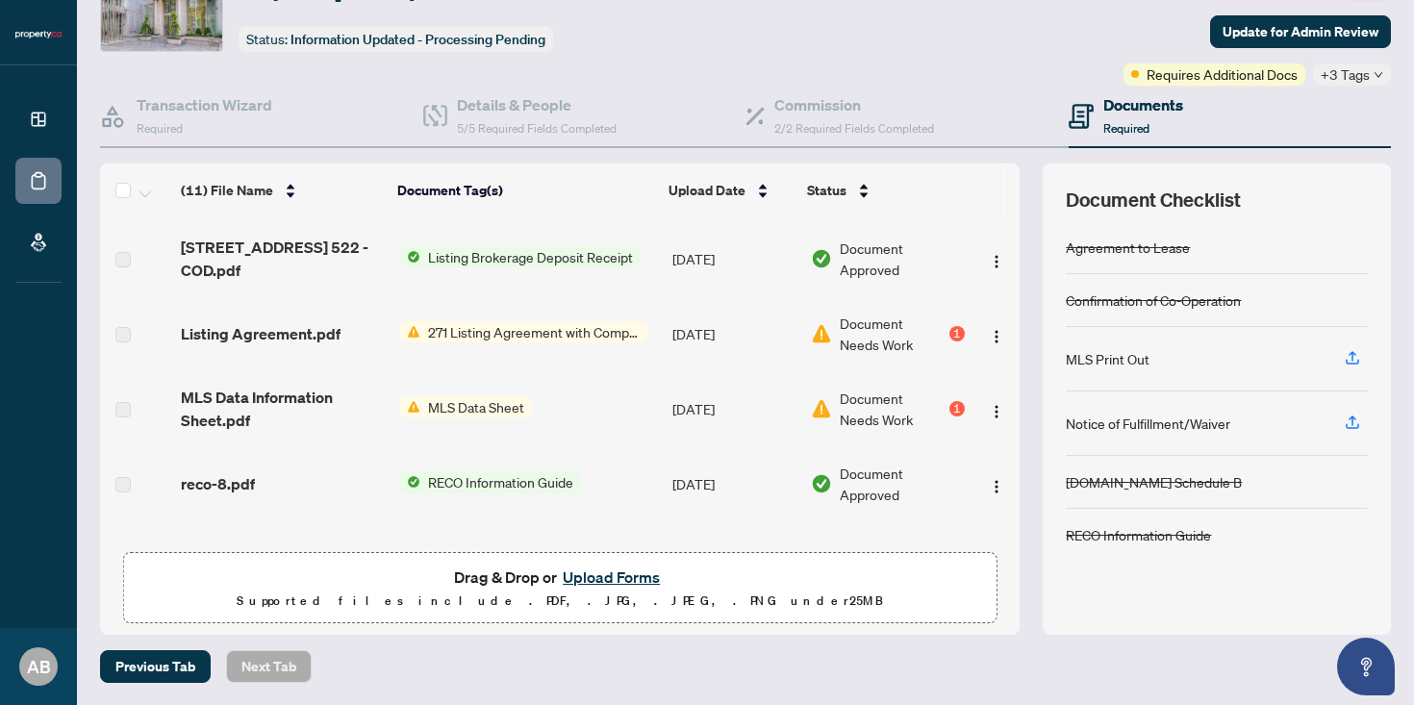
click at [834, 339] on div "Document Needs Work 1" at bounding box center [887, 334] width 153 height 42
click at [951, 337] on div "1" at bounding box center [957, 333] width 15 height 15
click at [999, 336] on img "button" at bounding box center [996, 336] width 15 height 15
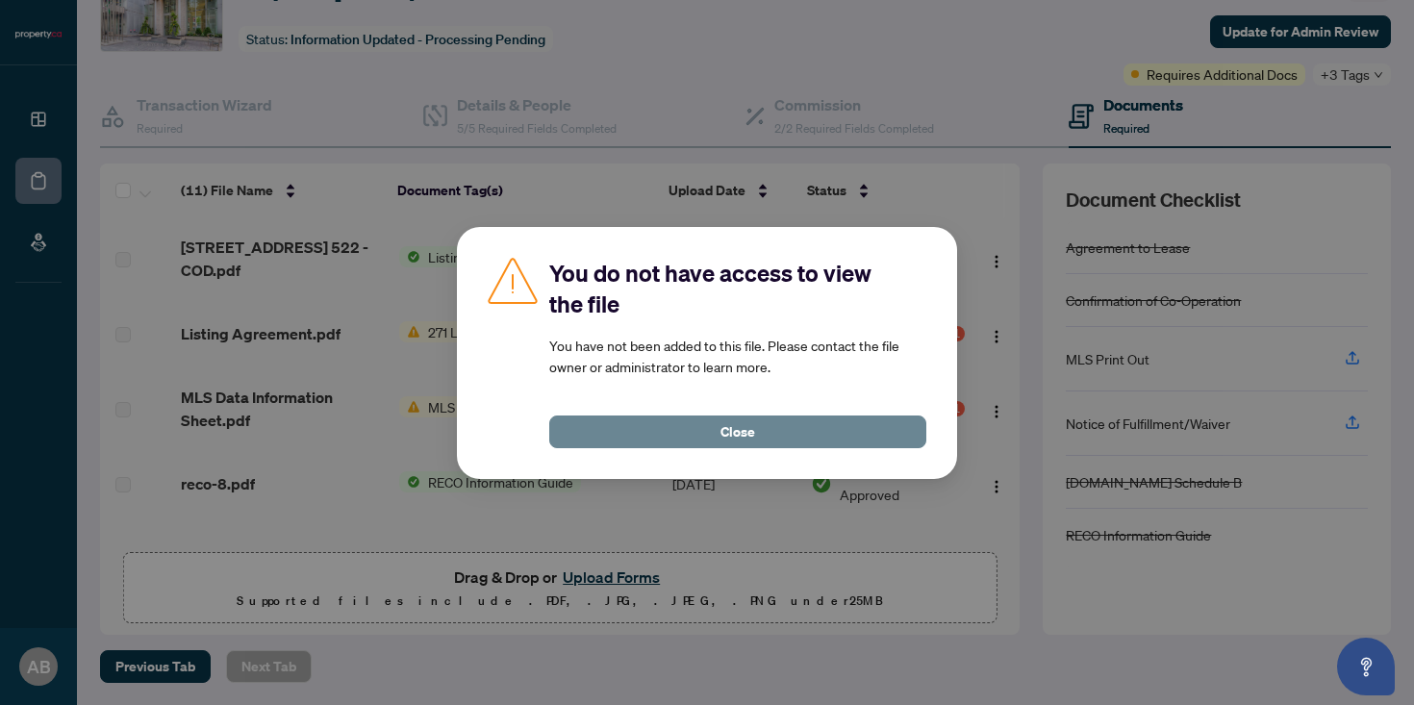
click at [763, 419] on button "Close" at bounding box center [737, 432] width 377 height 33
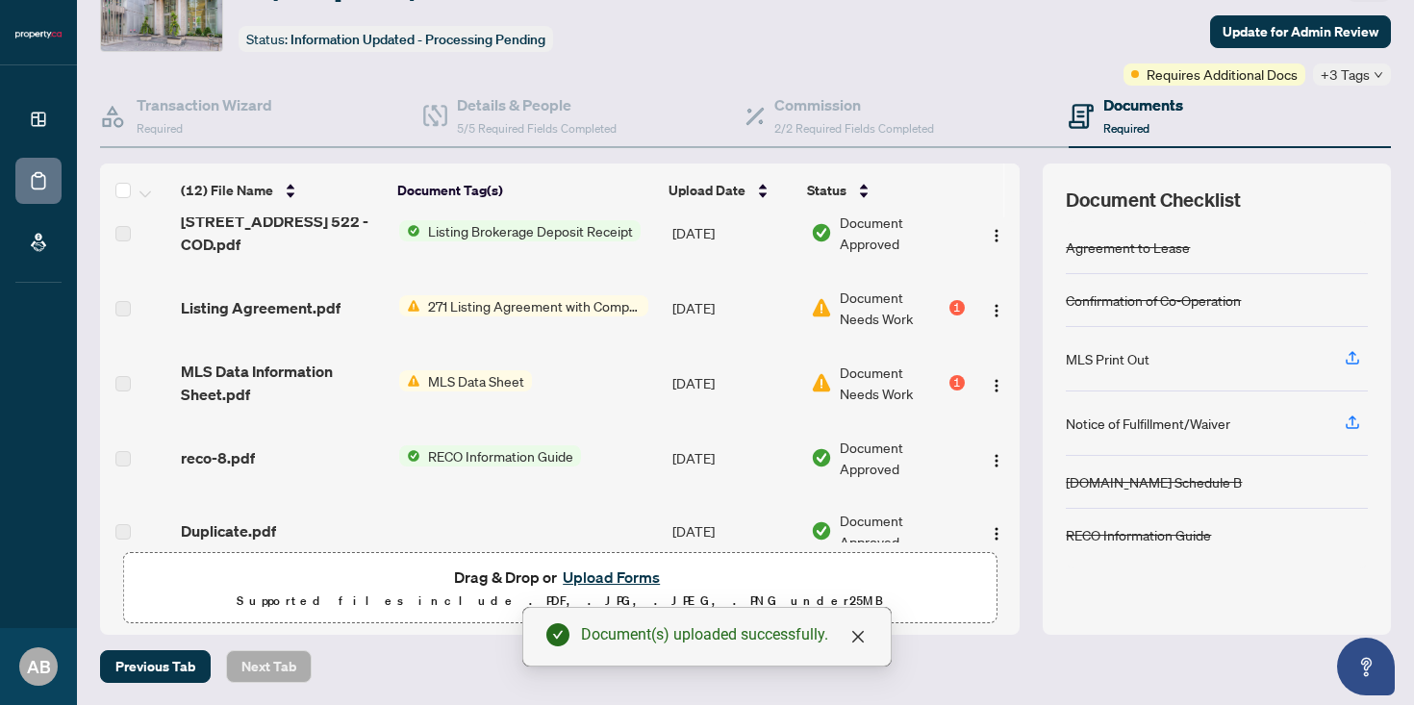
scroll to position [311, 0]
click at [483, 379] on span "MLS Data Sheet" at bounding box center [476, 381] width 112 height 21
click at [474, 302] on span "271 Listing Agreement with Company Schedule A" at bounding box center [534, 306] width 228 height 21
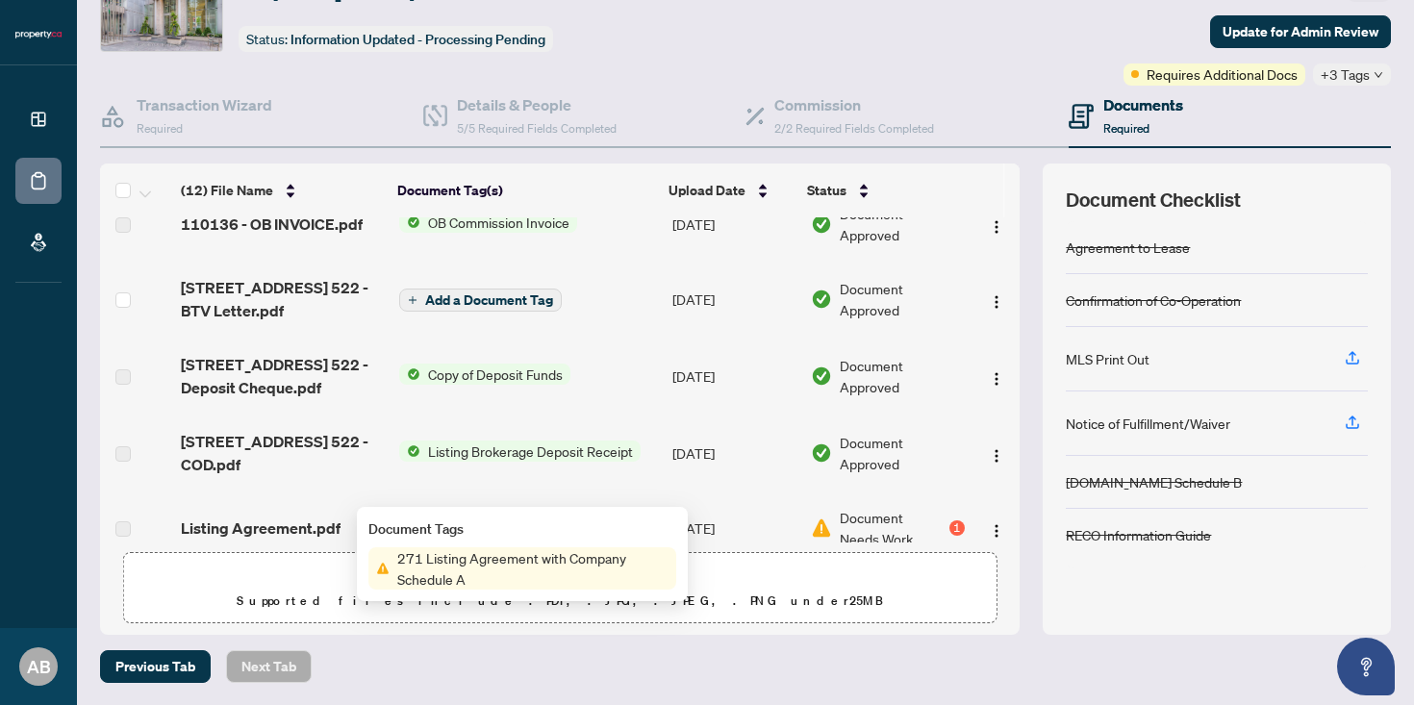
scroll to position [0, 0]
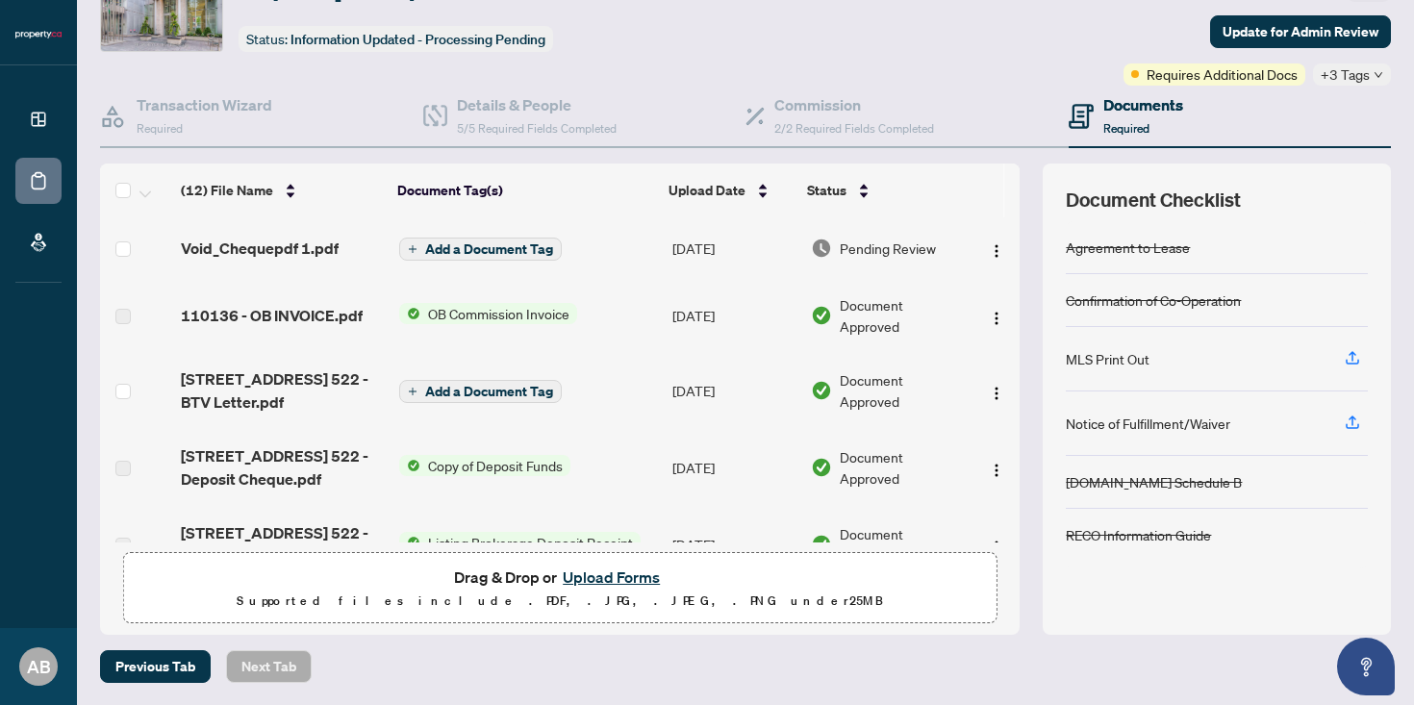
click at [804, 54] on div "Ticket #: 10187 [STREET_ADDRESS] Status: Information Updated - Processing Pendi…" at bounding box center [589, 23] width 987 height 126
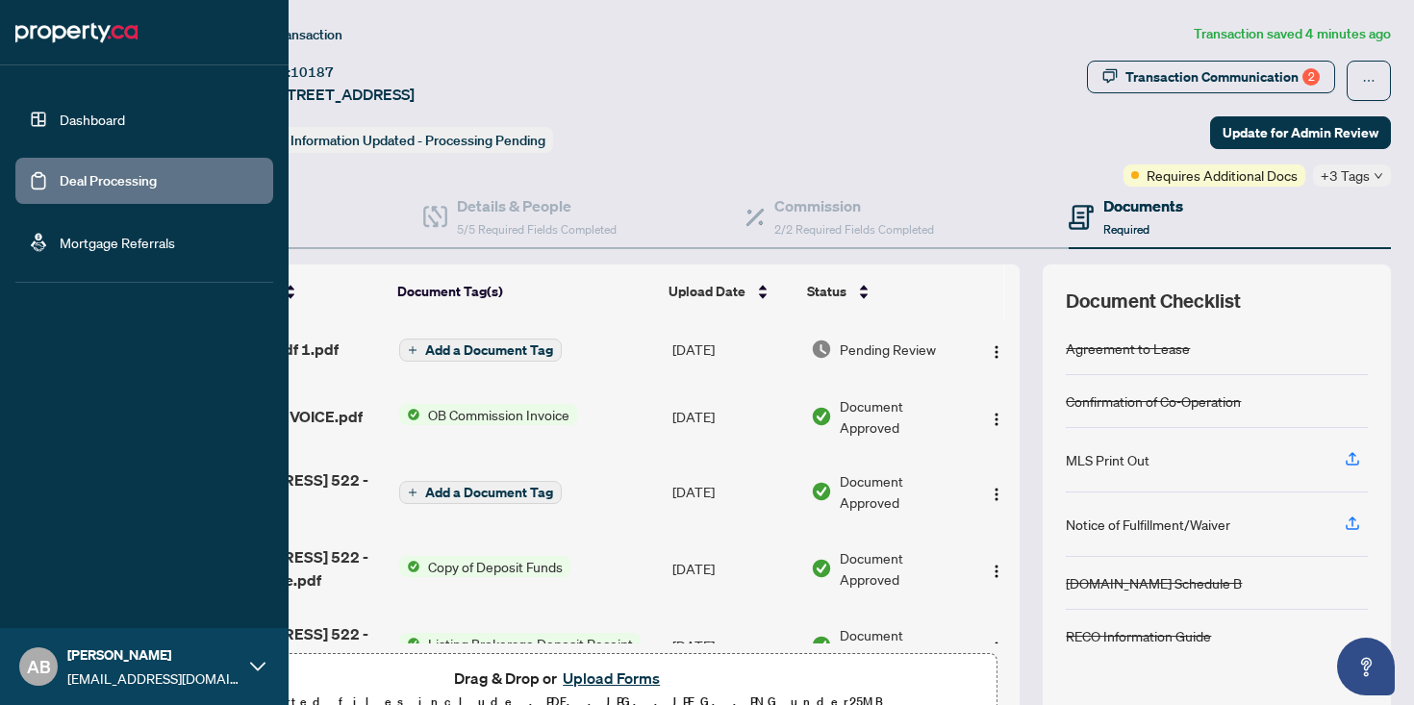
click at [111, 121] on link "Dashboard" at bounding box center [92, 119] width 65 height 17
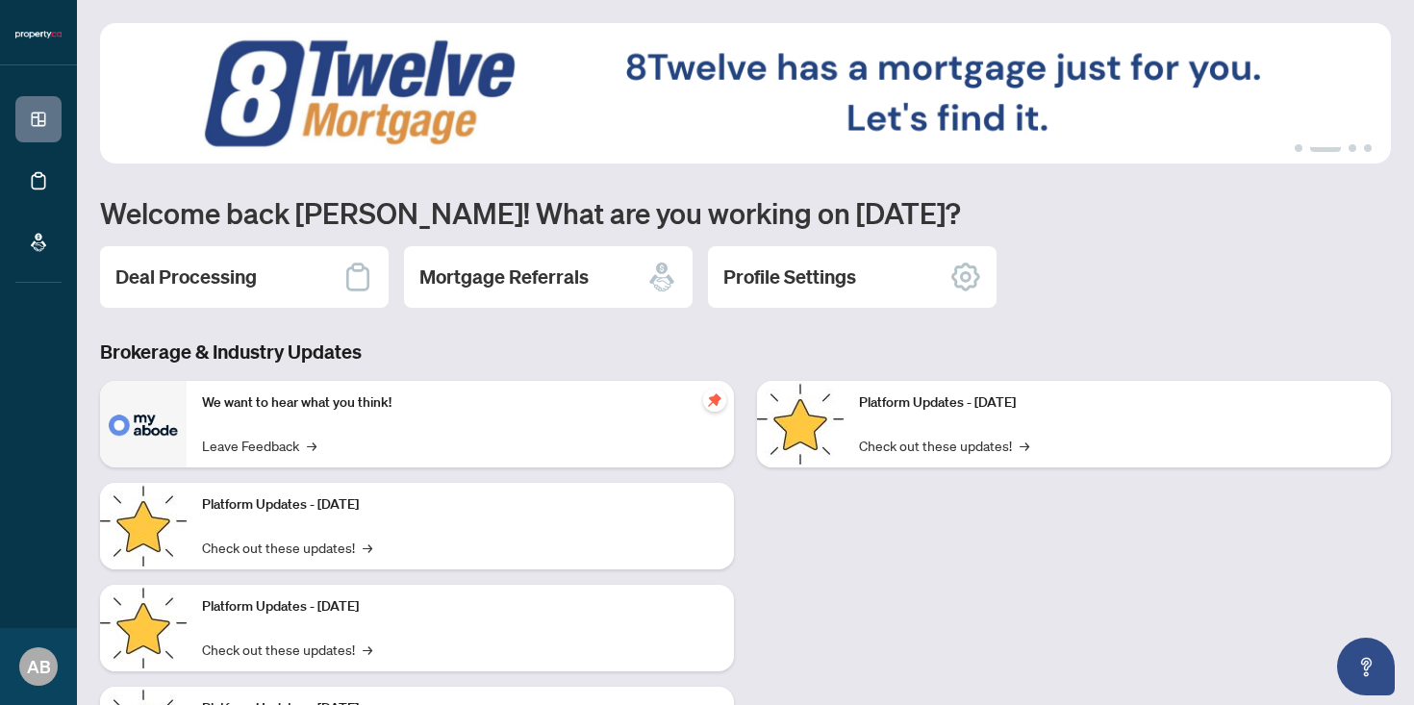
scroll to position [5, 0]
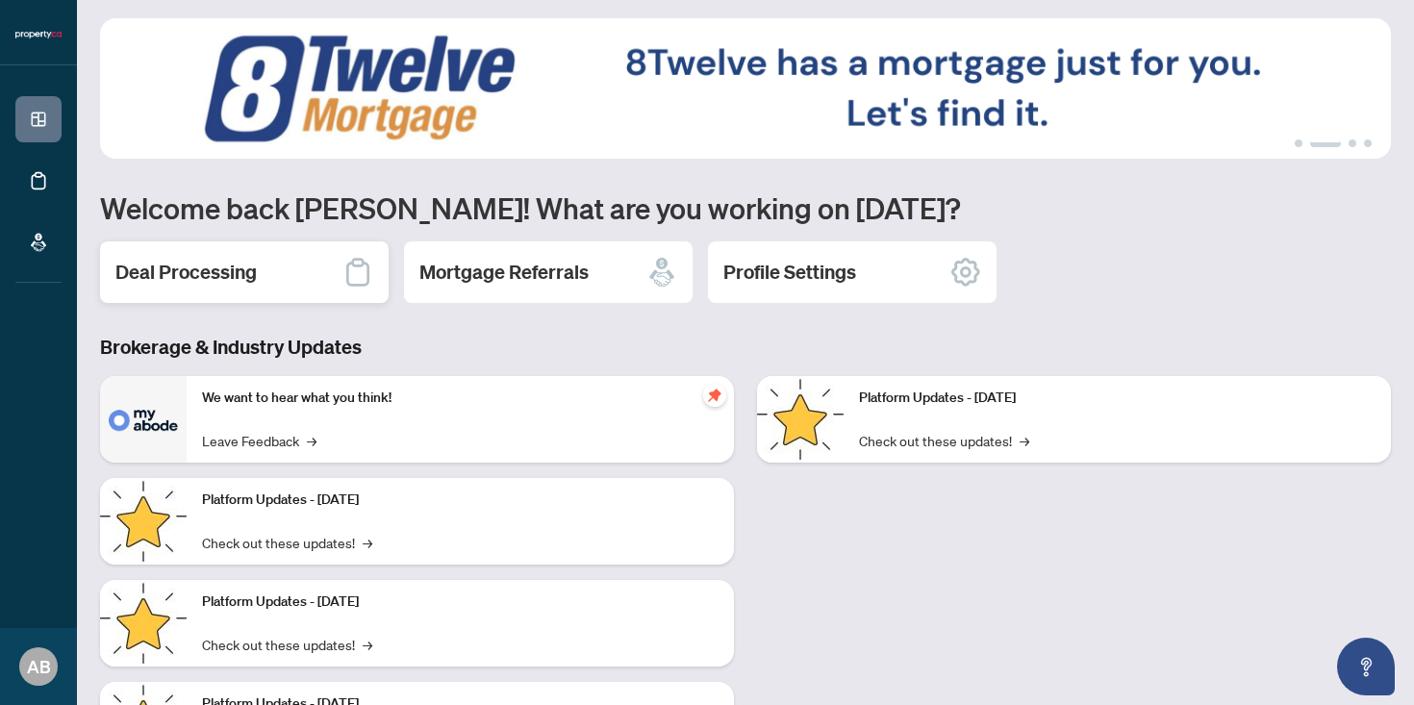
click at [253, 265] on h2 "Deal Processing" at bounding box center [185, 272] width 141 height 27
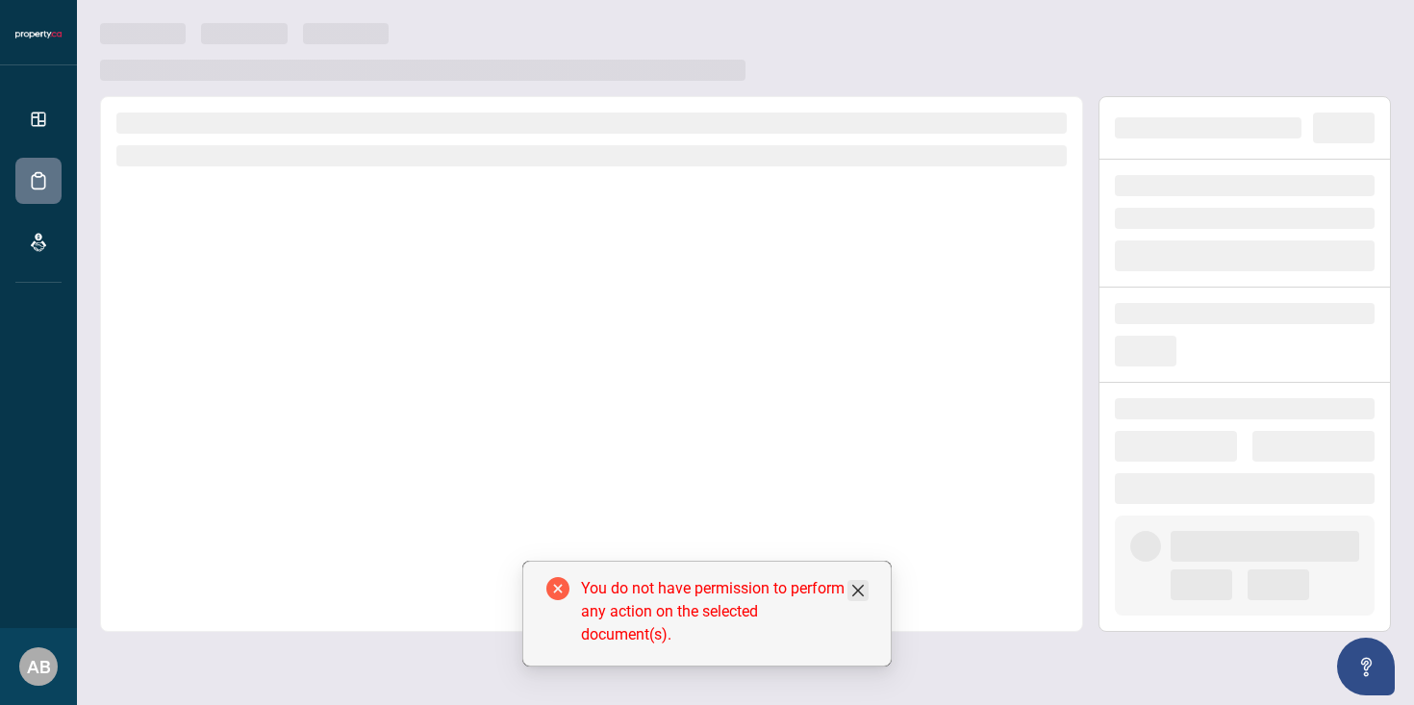
click at [864, 583] on icon "close" at bounding box center [857, 590] width 15 height 15
